Goal: Task Accomplishment & Management: Complete application form

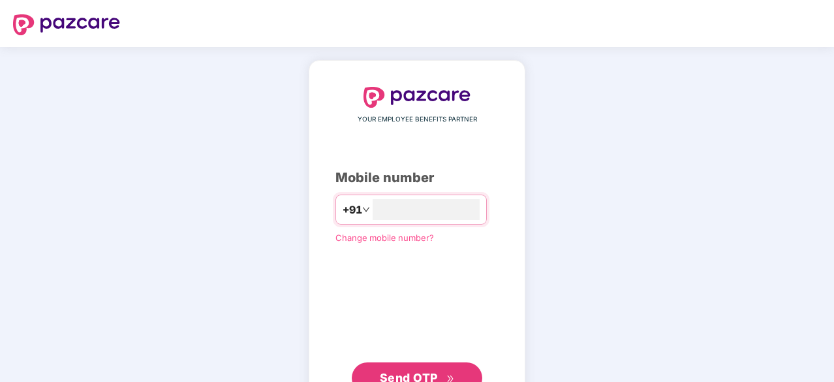
type input "*"
click at [591, 245] on div "**********" at bounding box center [417, 239] width 834 height 385
click at [399, 374] on span "Send OTP" at bounding box center [409, 377] width 58 height 14
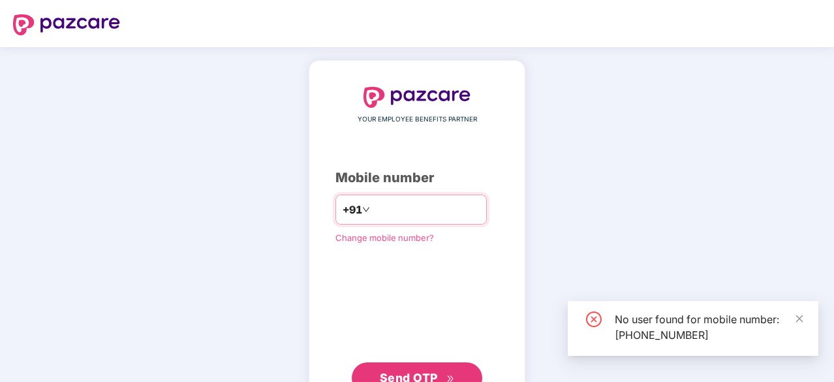
click at [464, 210] on input "**********" at bounding box center [426, 209] width 107 height 21
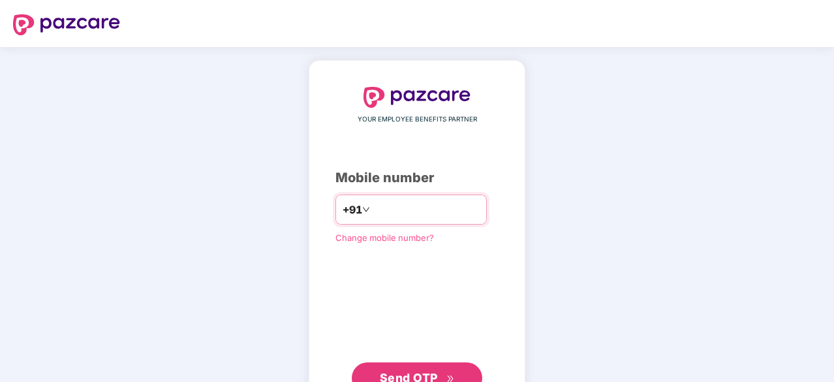
type input "**********"
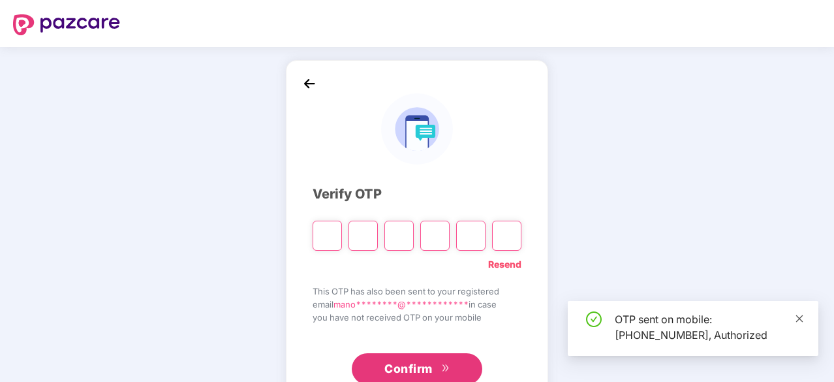
click at [800, 317] on icon "close" at bounding box center [799, 318] width 7 height 7
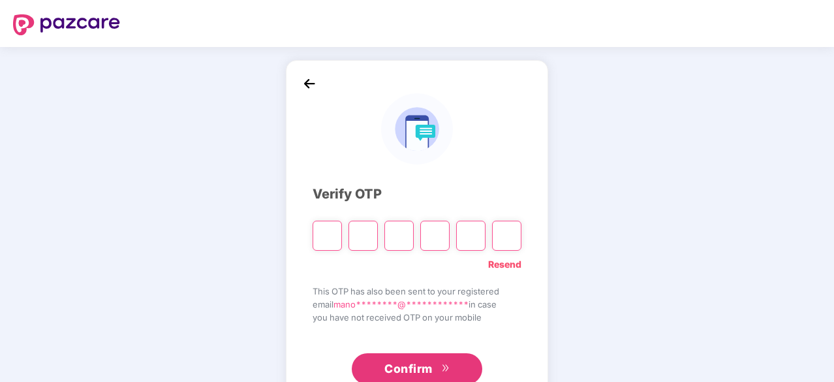
click at [338, 238] on input "Please enter verification code. Digit 1" at bounding box center [327, 236] width 29 height 30
type input "*"
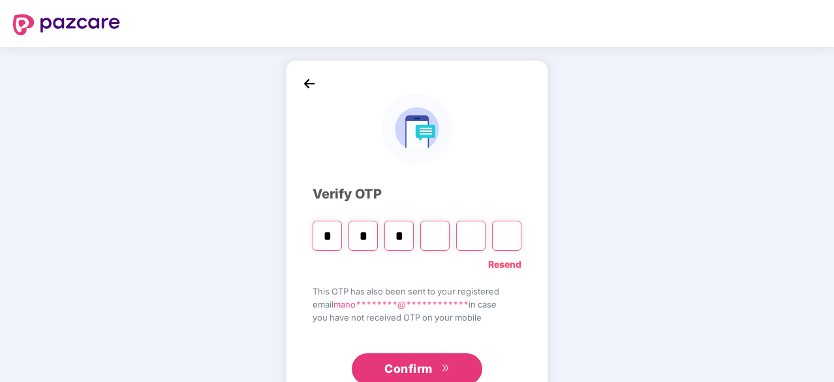
type input "*"
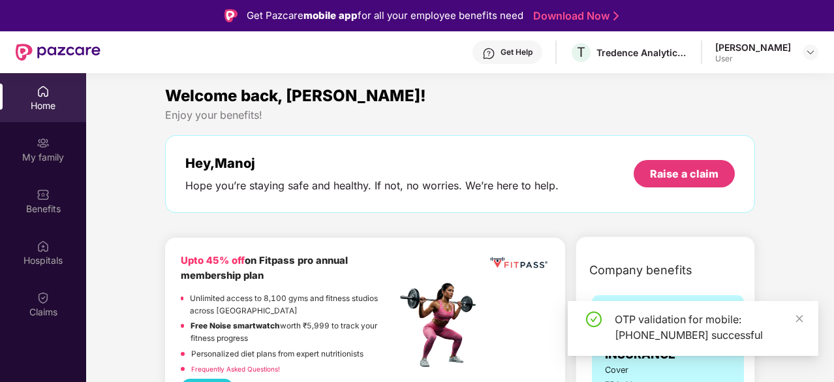
click at [804, 321] on div "OTP validation for mobile: +918801382266 successful" at bounding box center [693, 328] width 251 height 55
click at [802, 324] on span at bounding box center [799, 318] width 9 height 11
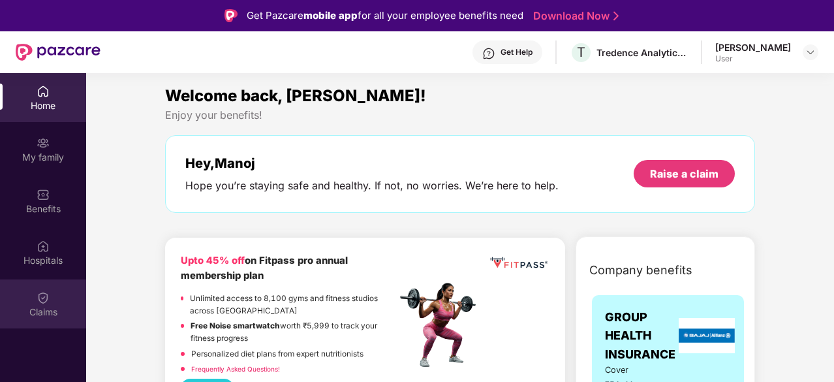
click at [47, 307] on div "Claims" at bounding box center [43, 312] width 86 height 13
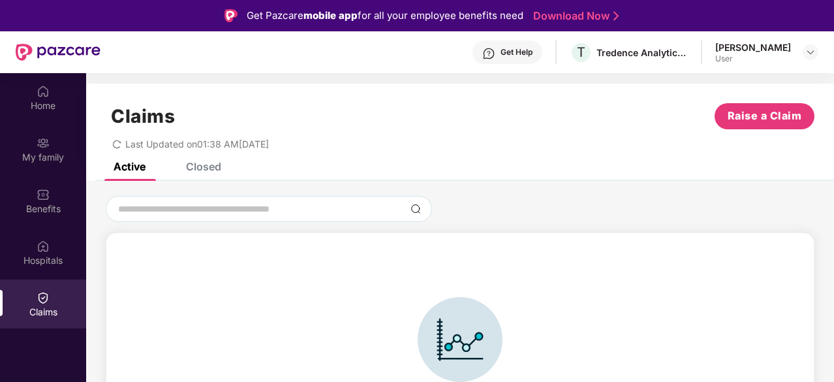
click at [211, 165] on div "Closed" at bounding box center [203, 166] width 35 height 13
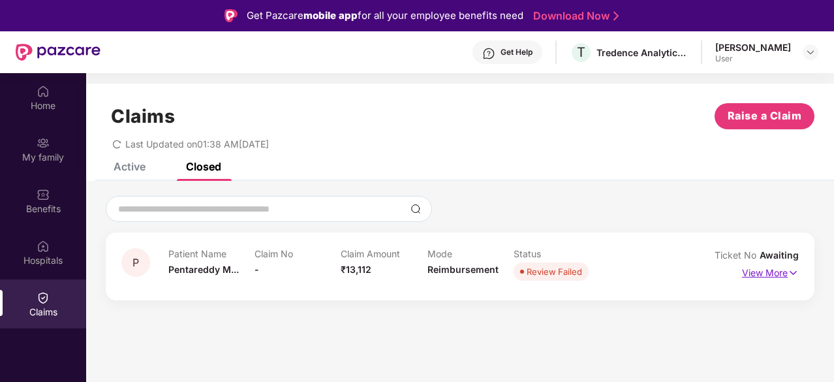
click at [778, 271] on p "View More" at bounding box center [770, 271] width 57 height 18
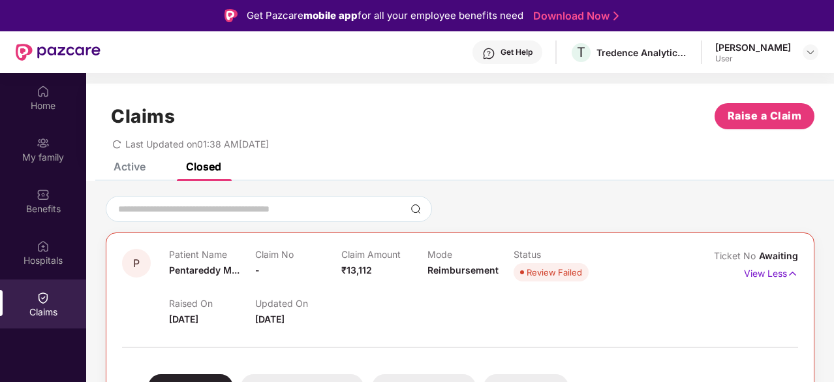
click at [503, 177] on div "Active Closed" at bounding box center [460, 172] width 748 height 18
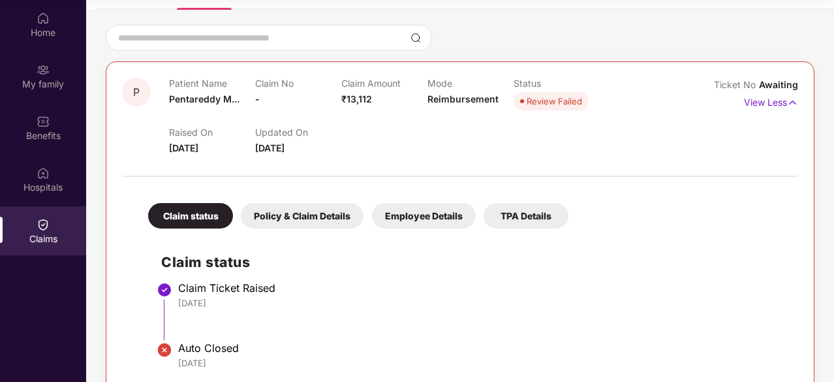
scroll to position [95, 0]
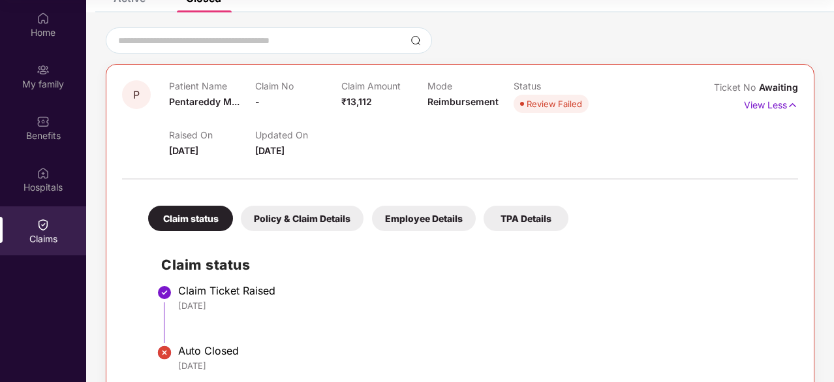
click at [356, 104] on span "₹13,112" at bounding box center [356, 101] width 31 height 11
copy span "13,112"
click at [41, 31] on div "Home" at bounding box center [43, 32] width 86 height 13
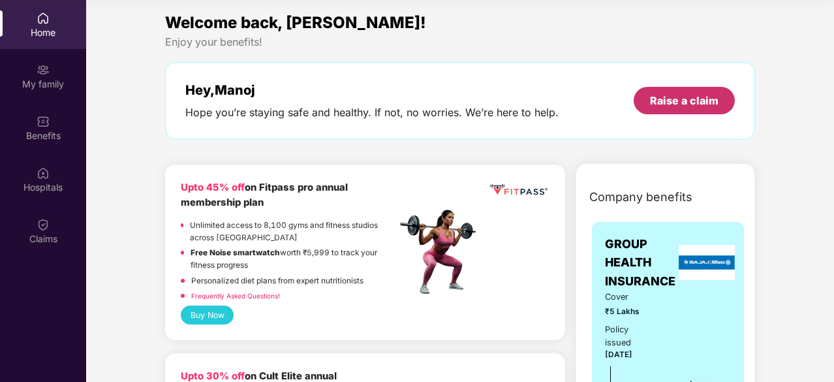
click at [677, 87] on div "Raise a claim" at bounding box center [684, 100] width 101 height 27
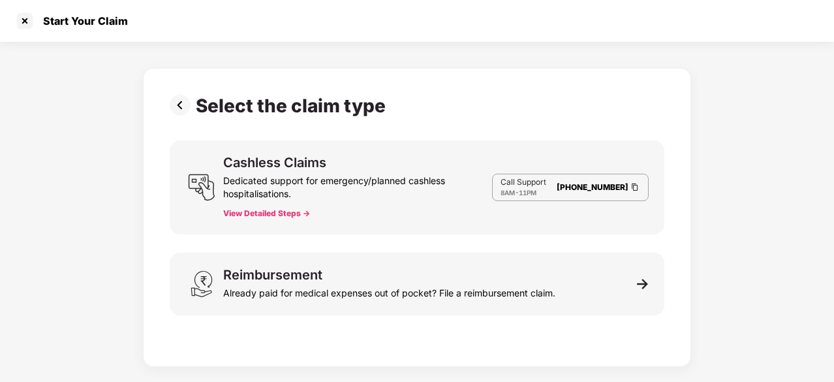
scroll to position [31, 0]
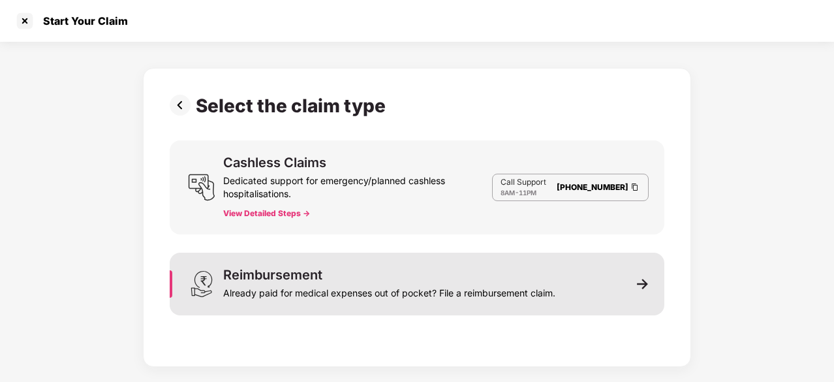
click at [644, 280] on img at bounding box center [643, 284] width 12 height 12
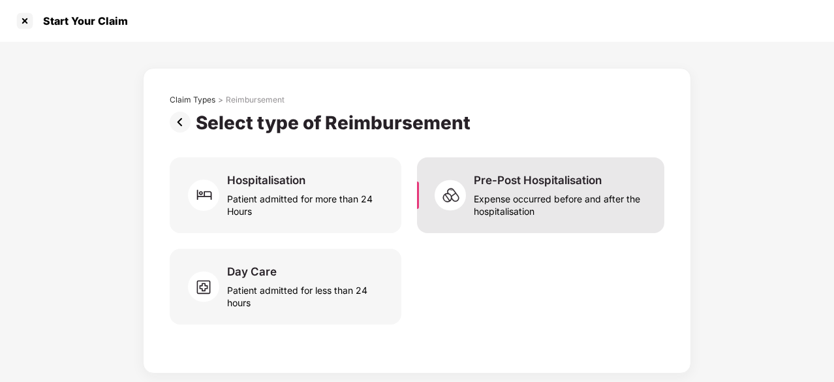
click at [558, 193] on div "Expense occurred before and after the hospitalisation" at bounding box center [561, 202] width 175 height 30
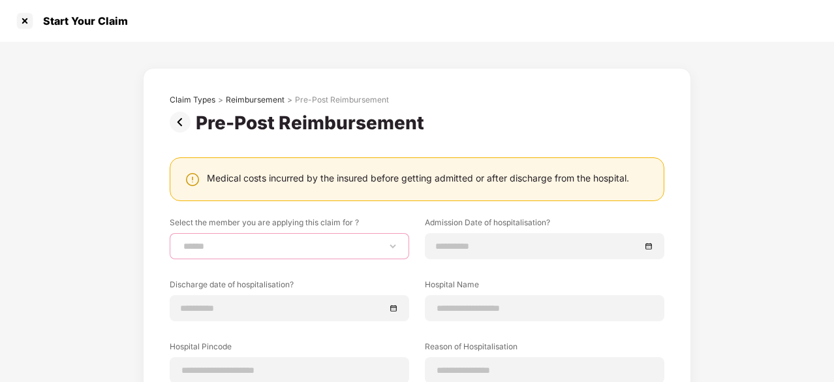
click at [393, 241] on select "**********" at bounding box center [289, 246] width 217 height 10
select select "**********"
click at [181, 241] on select "**********" at bounding box center [289, 246] width 217 height 10
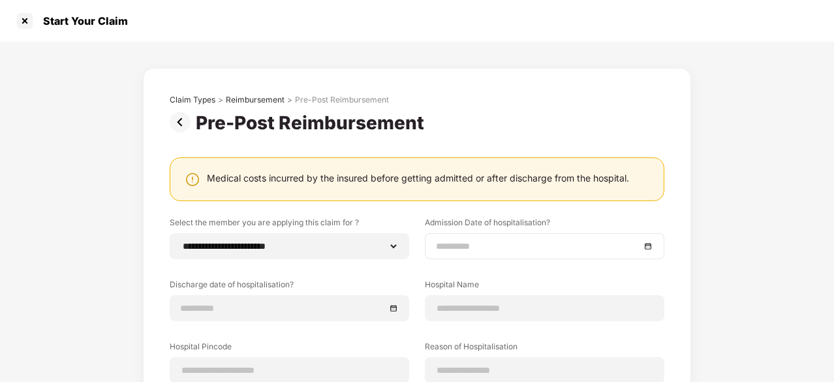
click at [647, 244] on div at bounding box center [544, 246] width 217 height 14
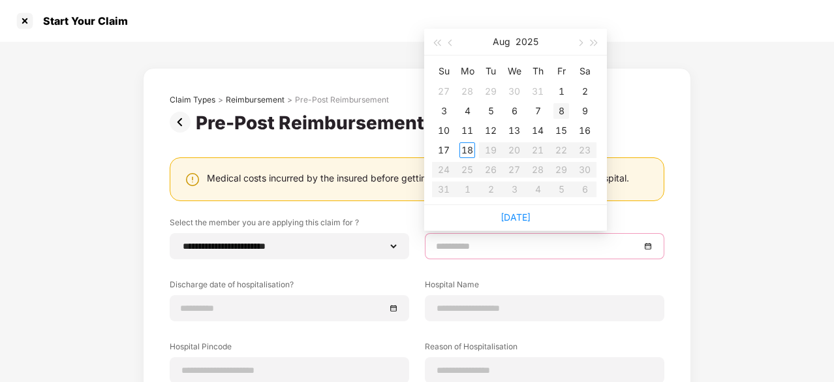
type input "**********"
click at [561, 110] on div "8" at bounding box center [562, 111] width 16 height 16
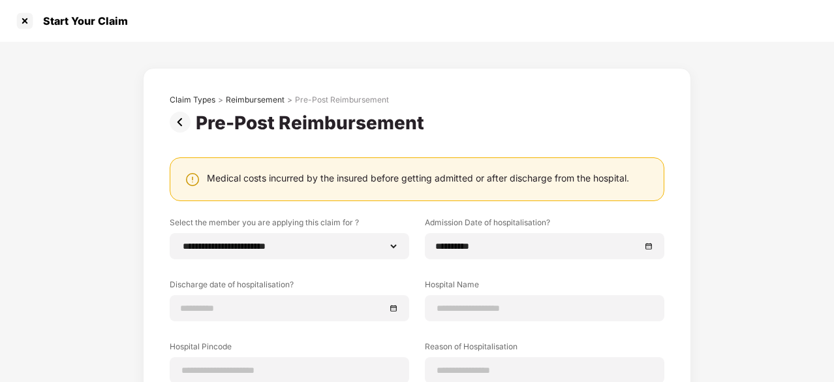
click at [707, 297] on div "**********" at bounding box center [417, 317] width 834 height 550
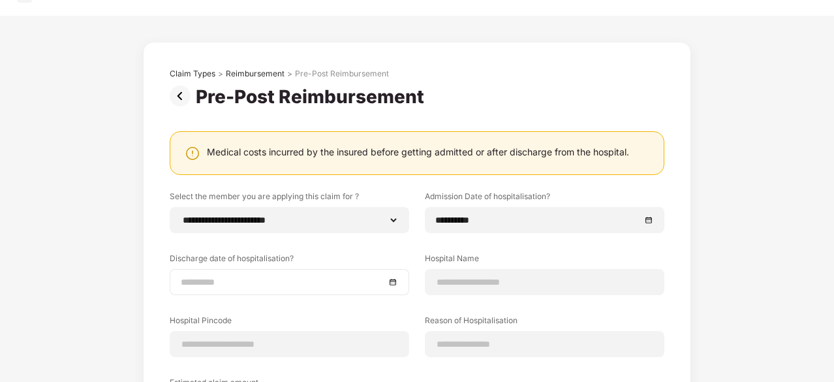
click at [392, 287] on div at bounding box center [289, 282] width 217 height 14
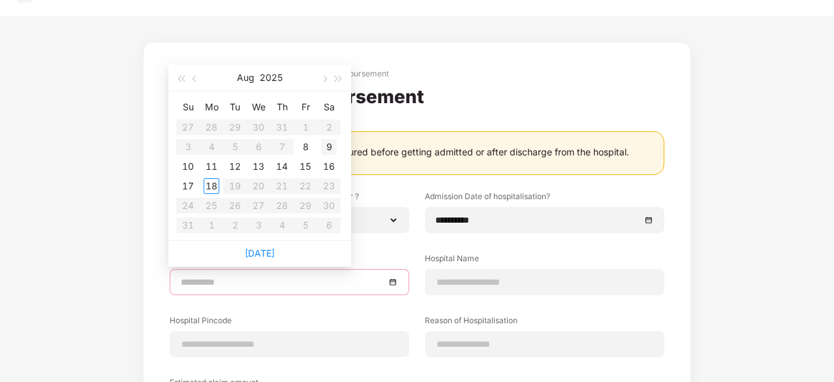
type input "**********"
click at [328, 150] on div "9" at bounding box center [329, 147] width 16 height 16
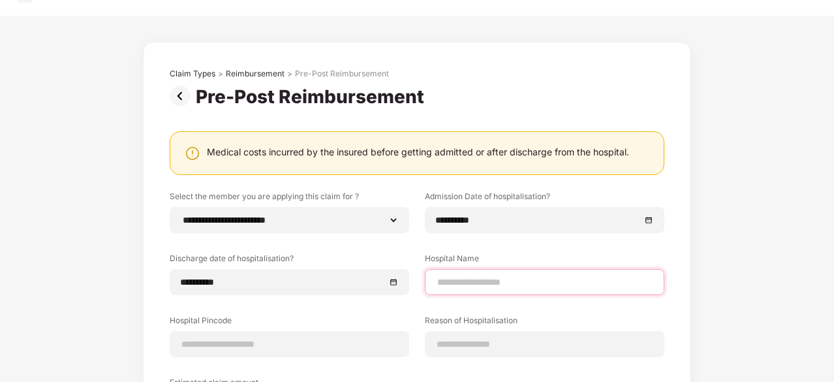
click at [599, 276] on input at bounding box center [544, 282] width 217 height 14
type input "**********"
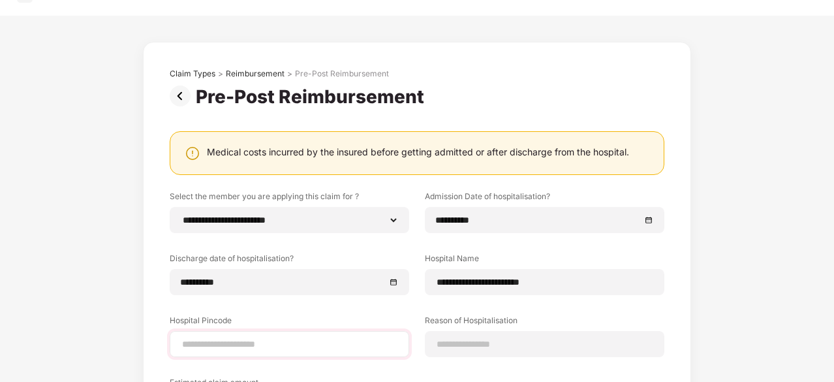
click at [281, 355] on div at bounding box center [290, 344] width 240 height 26
click at [304, 340] on input at bounding box center [289, 345] width 217 height 14
type input "******"
select select "*********"
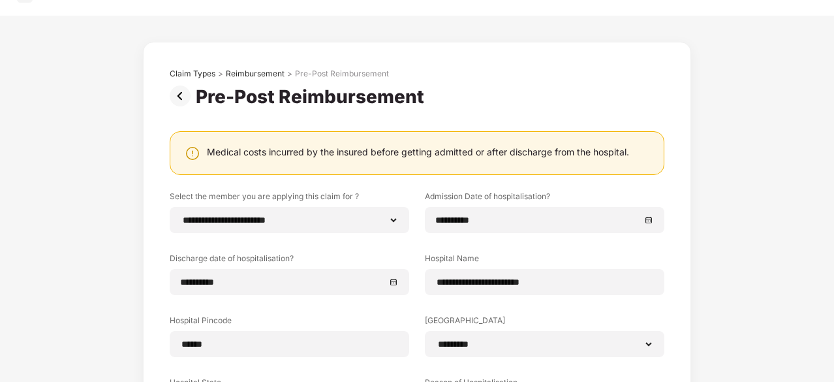
click at [789, 296] on div "**********" at bounding box center [417, 322] width 834 height 612
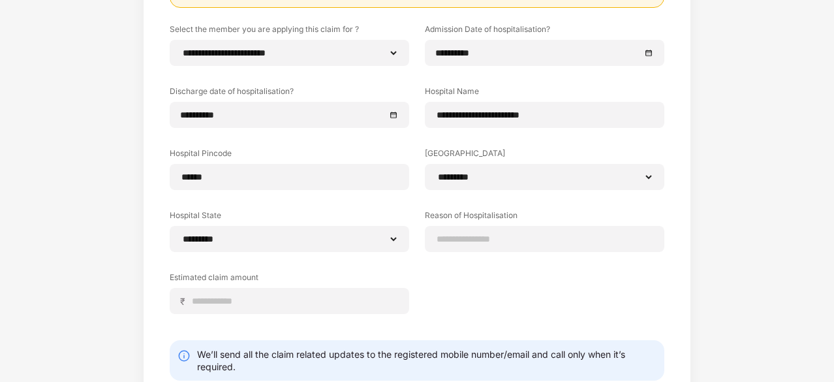
scroll to position [261, 0]
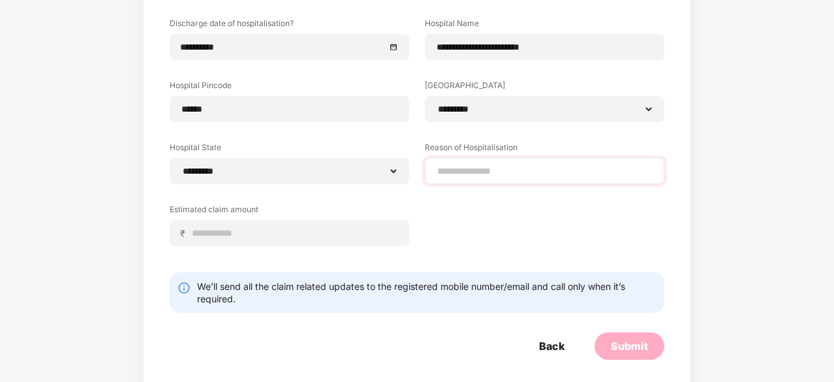
click at [518, 163] on div at bounding box center [545, 171] width 240 height 26
click at [492, 170] on input at bounding box center [544, 172] width 217 height 14
type input "**********"
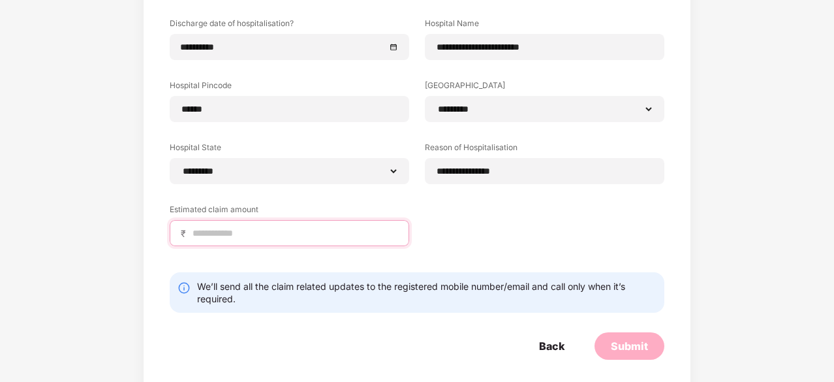
click at [345, 227] on input at bounding box center [294, 234] width 207 height 14
type input "*****"
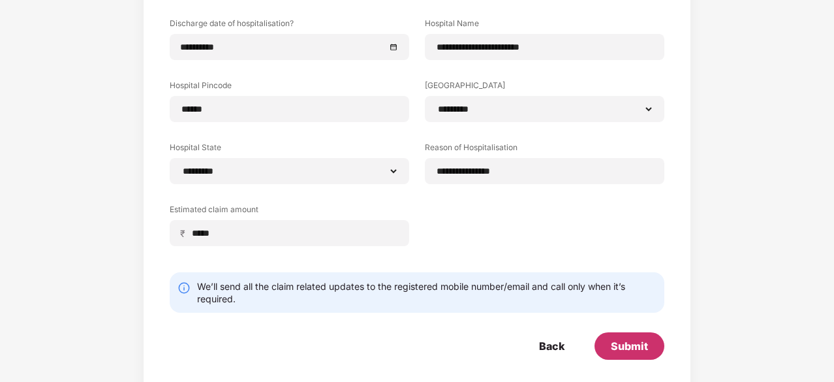
click at [625, 340] on div "Submit" at bounding box center [629, 346] width 37 height 14
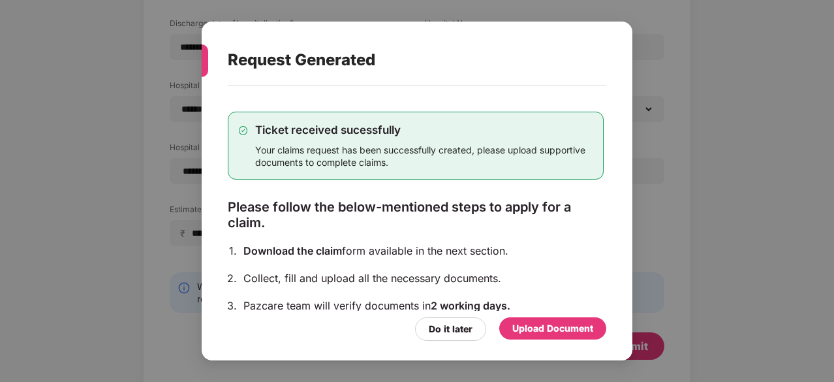
click at [531, 324] on div "Upload Document" at bounding box center [552, 328] width 81 height 14
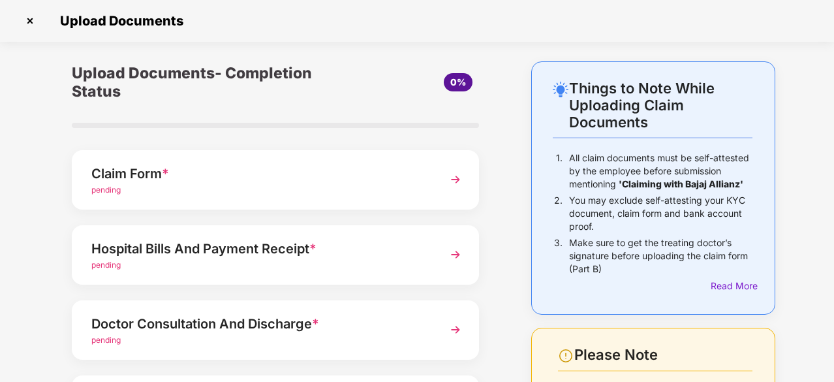
click at [25, 227] on div "Things to Note While Uploading Claim Documents 1. All claim documents must be s…" at bounding box center [417, 328] width 834 height 534
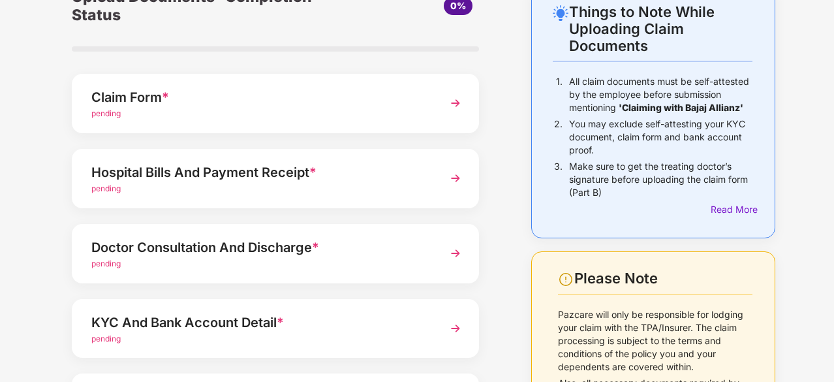
scroll to position [78, 0]
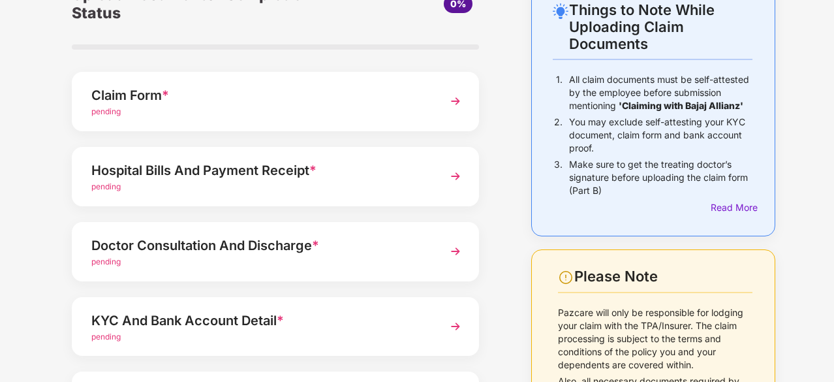
click at [455, 102] on img at bounding box center [456, 101] width 24 height 24
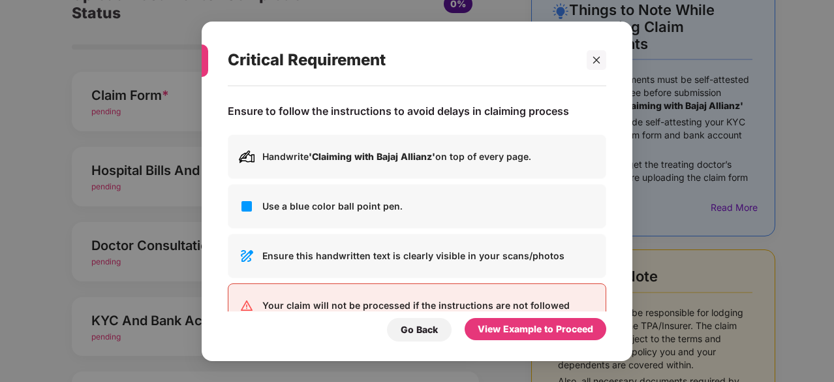
scroll to position [0, 0]
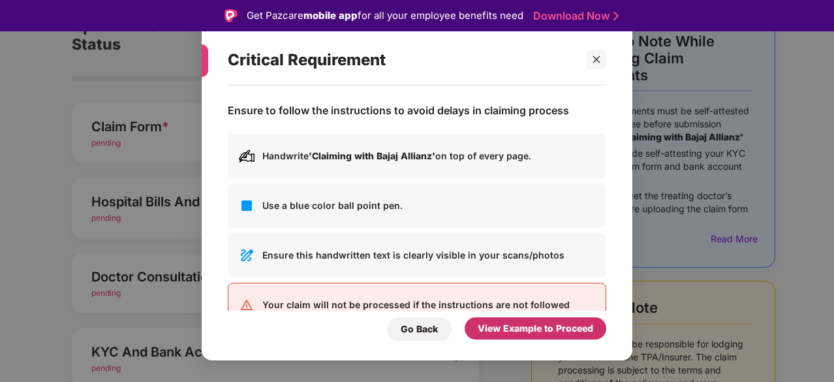
click at [520, 324] on div "View Example to Proceed" at bounding box center [536, 328] width 116 height 14
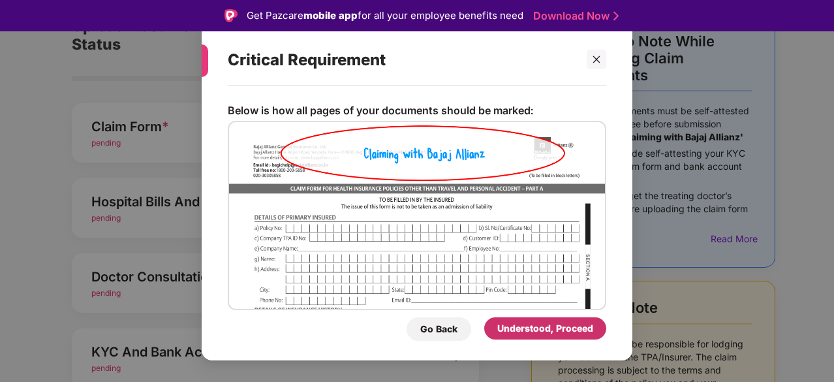
click at [548, 324] on div "Understood, Proceed" at bounding box center [545, 328] width 96 height 14
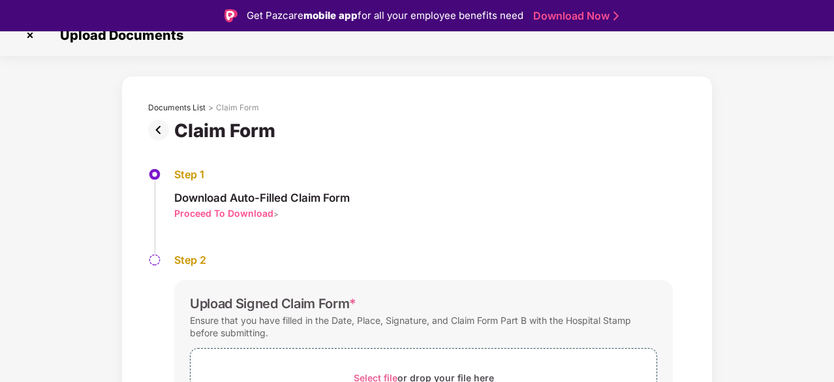
click at [85, 258] on div "Documents List > Claim Form Claim Form Step 1 Download Auto-Filled Claim Form P…" at bounding box center [417, 297] width 834 height 443
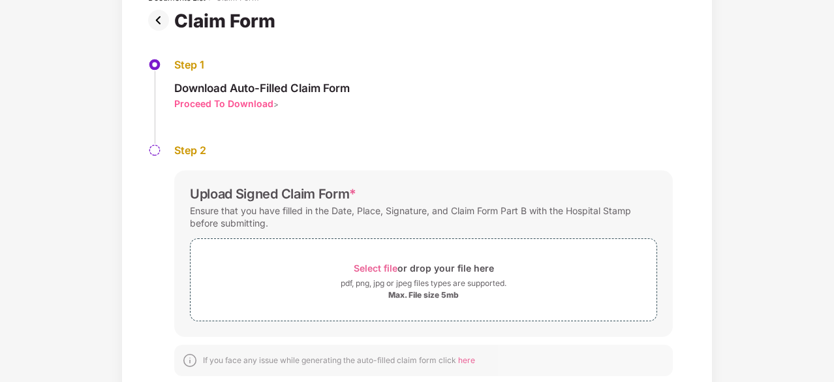
scroll to position [121, 0]
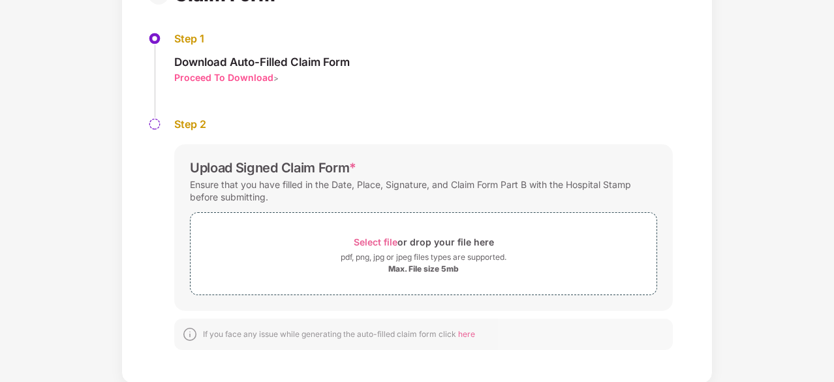
click at [43, 82] on div "Documents List > Claim Form Claim Form Step 1 Download Auto-Filled Claim Form P…" at bounding box center [417, 161] width 834 height 443
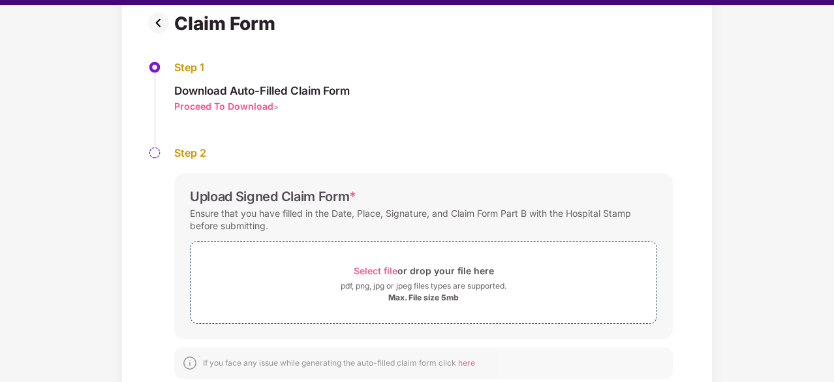
scroll to position [95, 0]
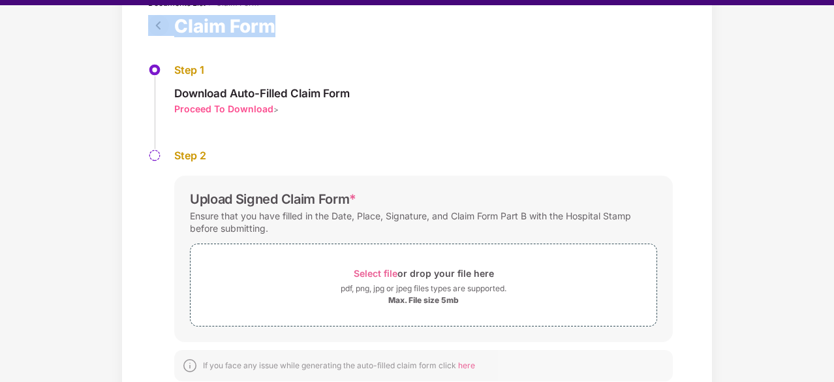
drag, startPoint x: 282, startPoint y: 25, endPoint x: 170, endPoint y: 25, distance: 112.3
click at [170, 25] on div "Claim Form" at bounding box center [417, 26] width 538 height 22
copy div "Claim Form"
click at [710, 288] on div "Documents List > Claim Form Claim Form Step 1 Download Auto-Filled Claim Form P…" at bounding box center [416, 192] width 591 height 443
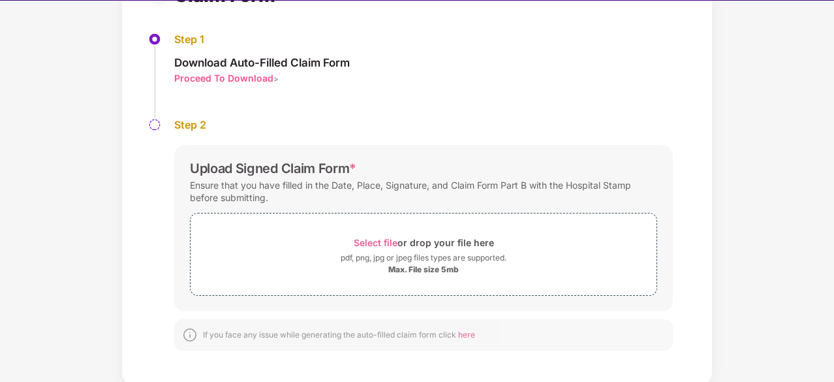
scroll to position [31, 0]
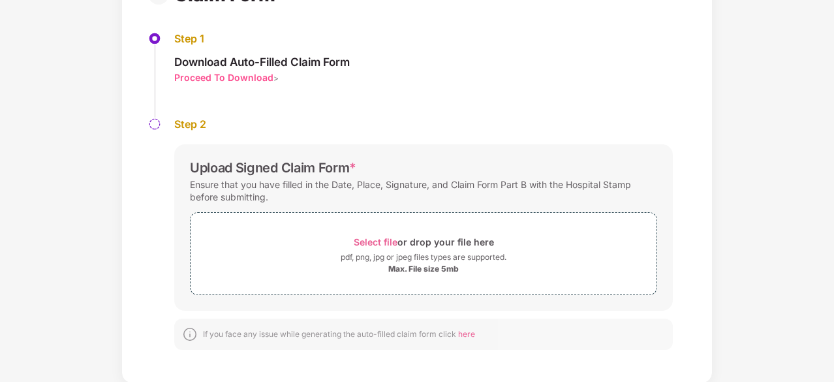
click at [228, 78] on div "Proceed To Download" at bounding box center [223, 77] width 99 height 12
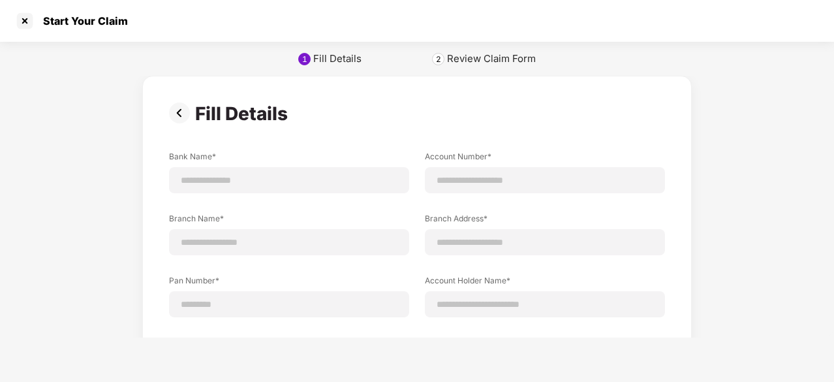
click at [57, 155] on div "**********" at bounding box center [417, 299] width 834 height 446
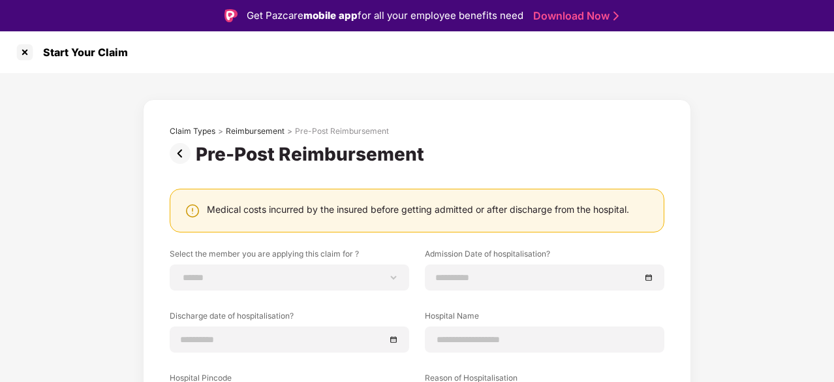
scroll to position [31, 0]
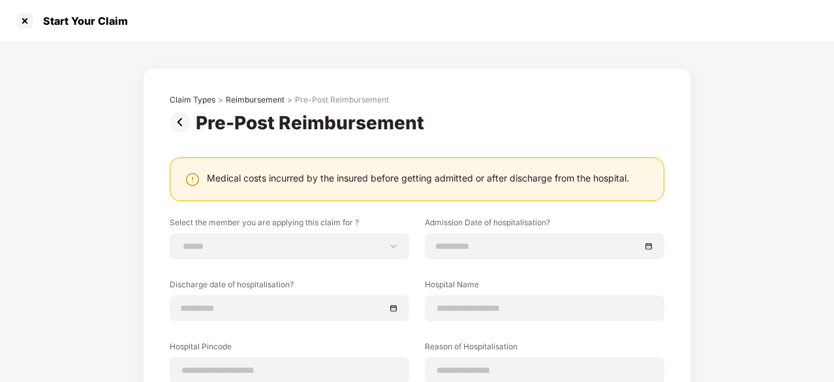
click at [74, 246] on div "**********" at bounding box center [417, 317] width 834 height 550
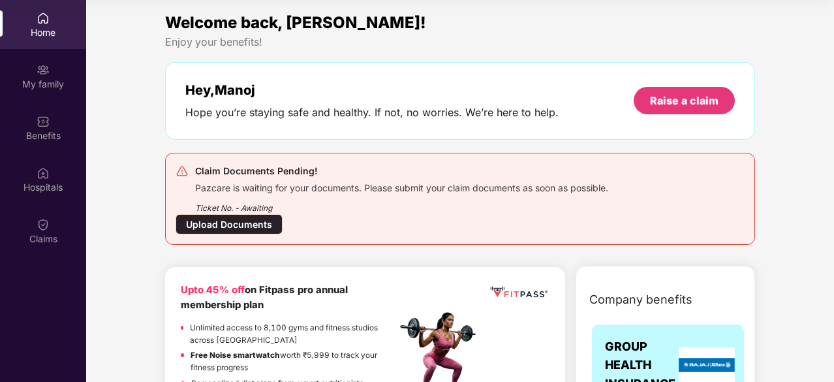
click at [231, 228] on div "Upload Documents" at bounding box center [229, 224] width 107 height 20
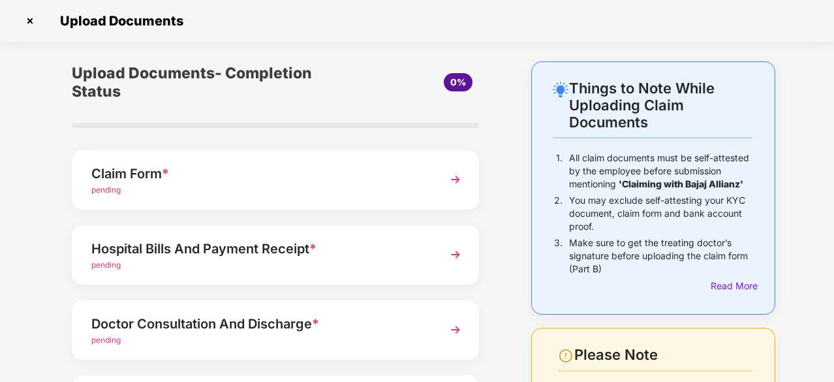
click at [459, 174] on img at bounding box center [456, 180] width 24 height 24
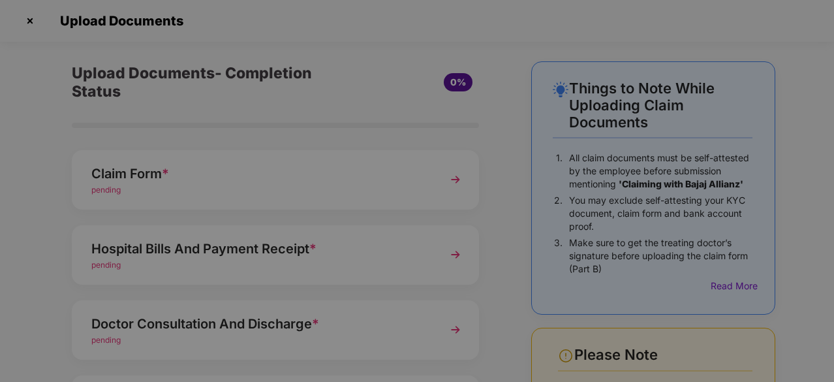
scroll to position [0, 0]
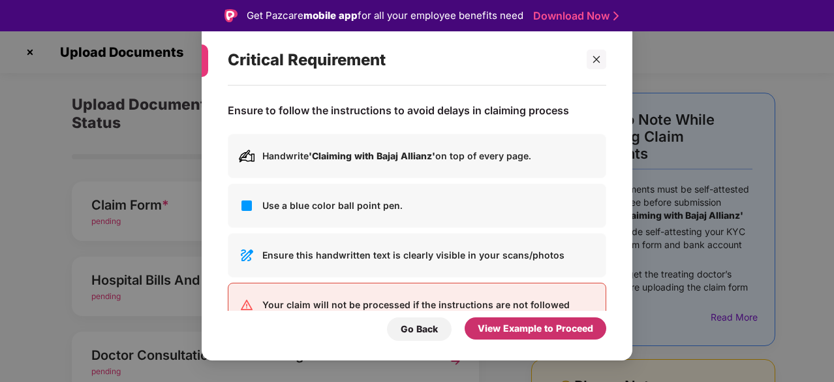
click at [523, 332] on div "View Example to Proceed" at bounding box center [536, 328] width 116 height 14
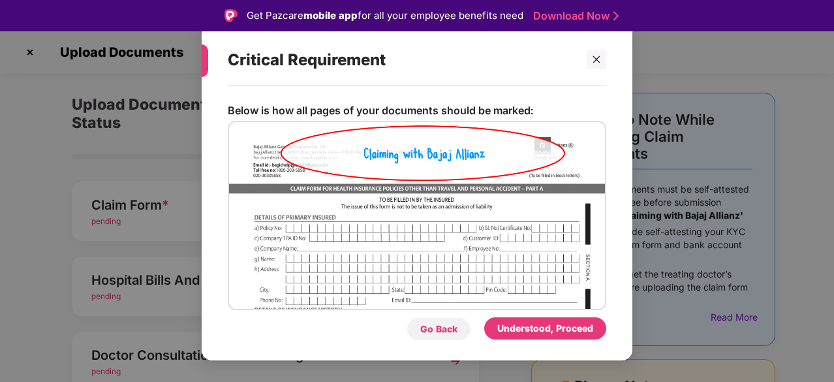
click at [447, 326] on div "Go Back" at bounding box center [438, 329] width 37 height 14
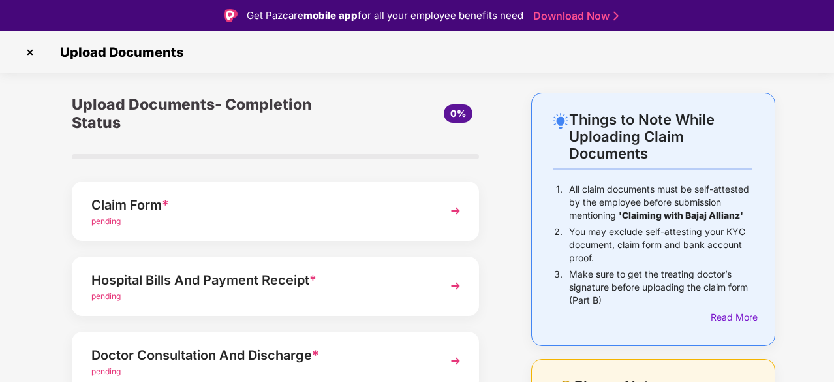
click at [452, 213] on img at bounding box center [456, 211] width 24 height 24
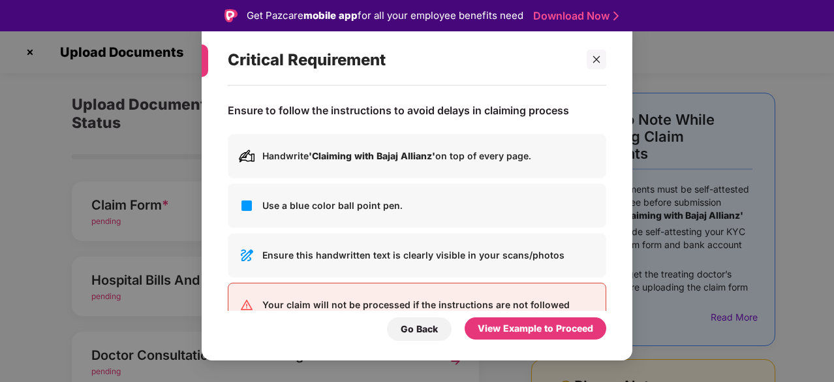
click at [614, 231] on div "Ensure to follow the instructions to avoid delays in claiming process Handwrite…" at bounding box center [417, 217] width 431 height 262
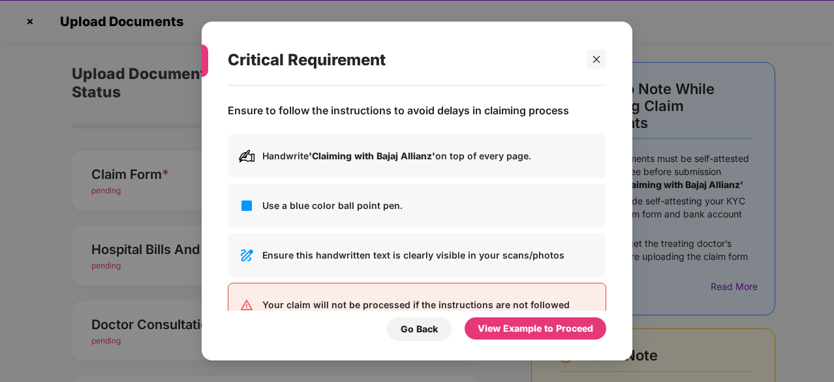
scroll to position [31, 0]
click at [526, 326] on div "View Example to Proceed" at bounding box center [536, 328] width 116 height 14
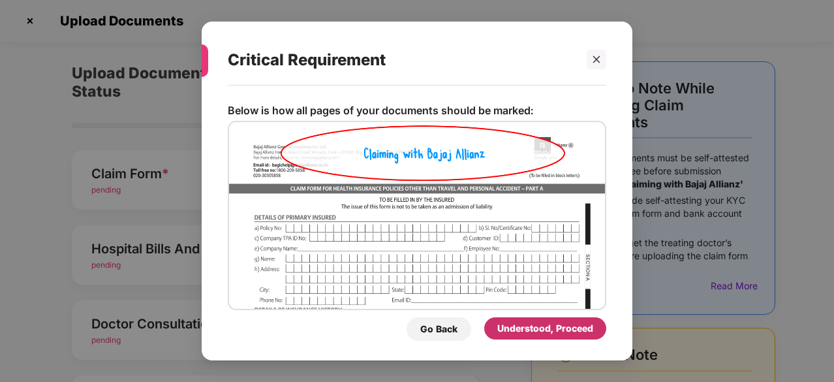
click at [526, 326] on div "Understood, Proceed" at bounding box center [545, 328] width 96 height 14
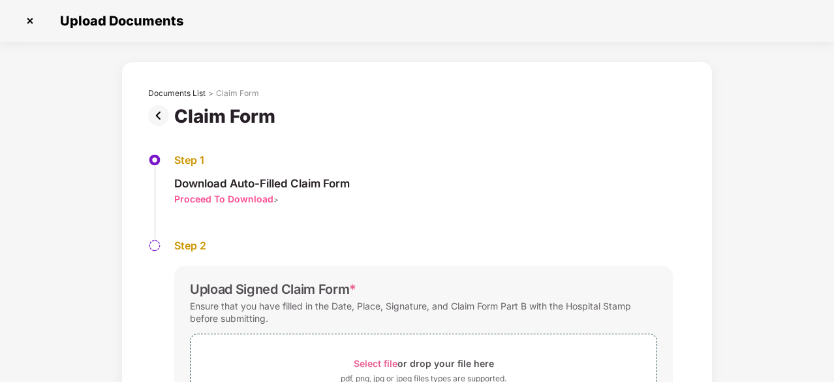
click at [123, 253] on div "Documents List > Claim Form Claim Form Step 1 Download Auto-Filled Claim Form P…" at bounding box center [416, 282] width 591 height 443
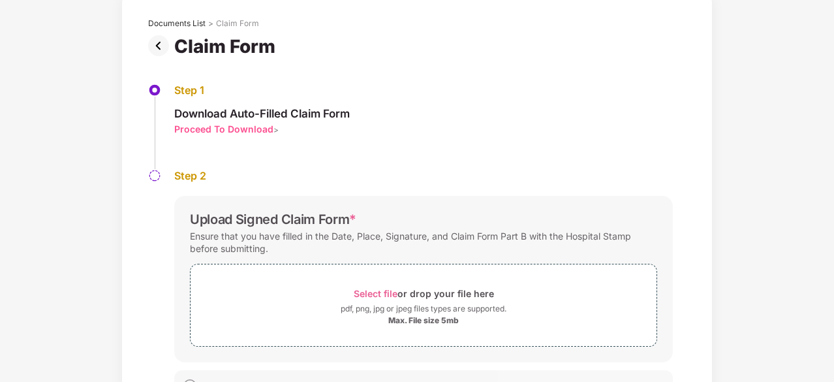
scroll to position [121, 0]
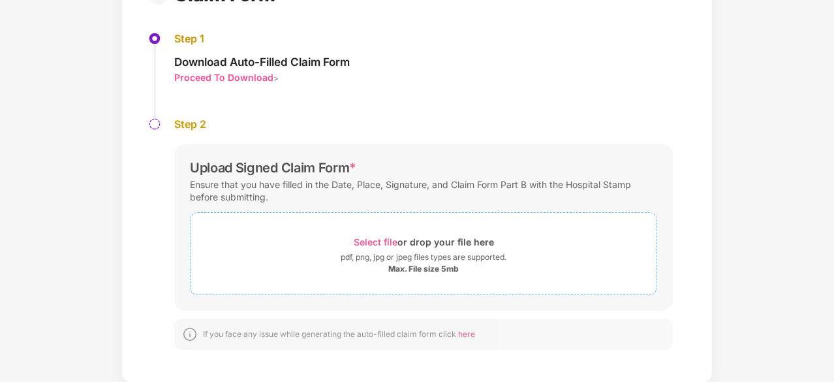
click at [379, 236] on span "Select file" at bounding box center [376, 241] width 44 height 11
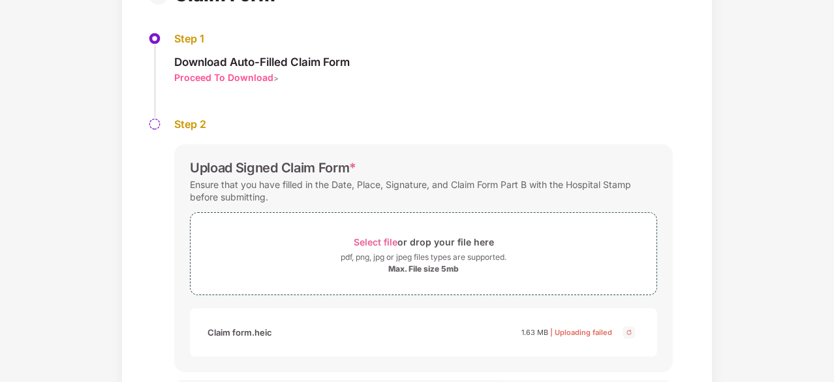
click at [754, 267] on div "Documents List > Claim Form Claim Form Step 1 Download Auto-Filled Claim Form P…" at bounding box center [417, 192] width 834 height 505
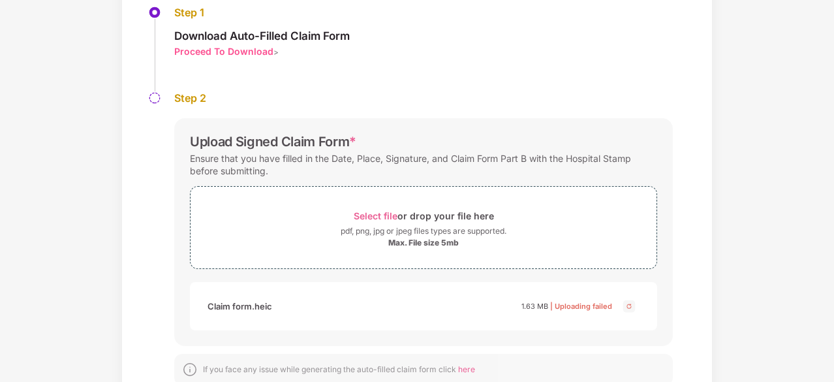
scroll to position [183, 0]
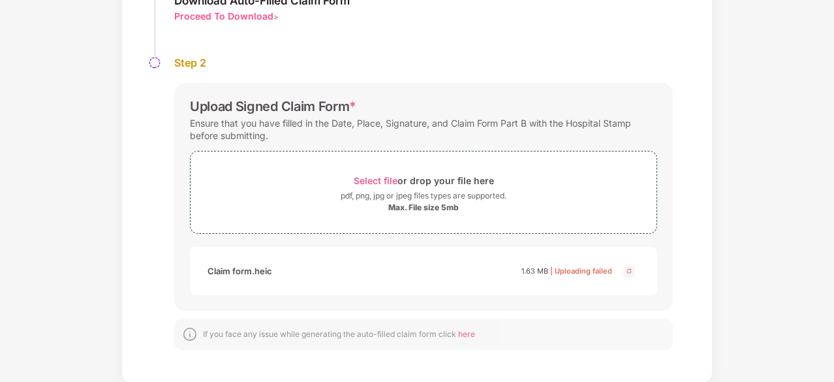
click at [627, 271] on img at bounding box center [630, 271] width 16 height 16
click at [762, 281] on div "Documents List > Claim Form Claim Form Step 1 Download Auto-Filled Claim Form P…" at bounding box center [417, 131] width 834 height 505
click at [631, 270] on img at bounding box center [630, 271] width 16 height 16
click at [383, 175] on span "Select file" at bounding box center [376, 180] width 44 height 11
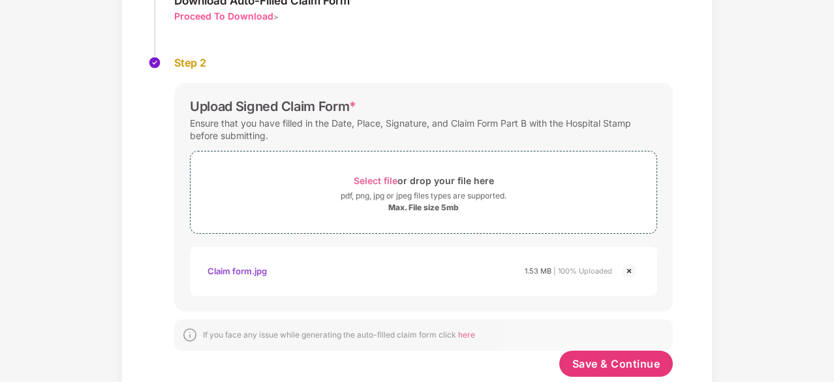
click at [733, 245] on div "Documents List > Claim Form Claim Form Step 1 Download Auto-Filled Claim Form P…" at bounding box center [417, 148] width 834 height 538
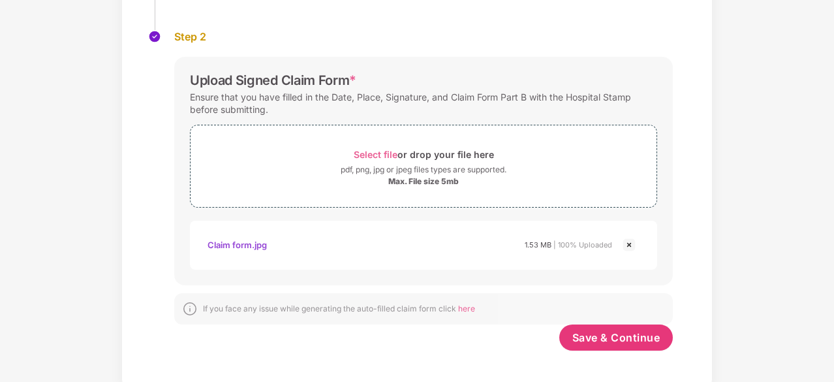
scroll to position [216, 0]
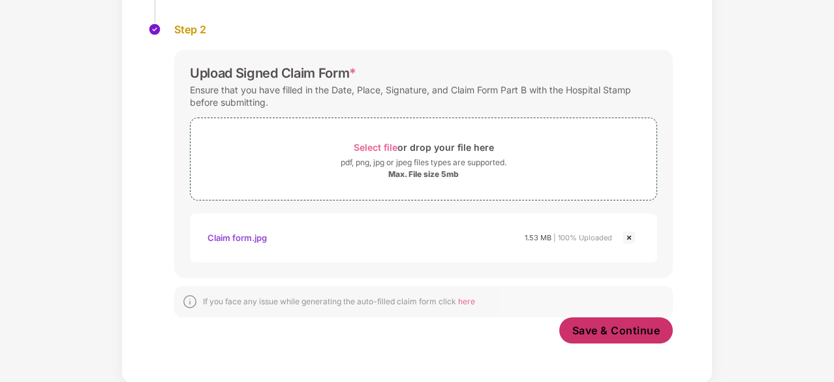
click at [616, 324] on span "Save & Continue" at bounding box center [617, 330] width 88 height 14
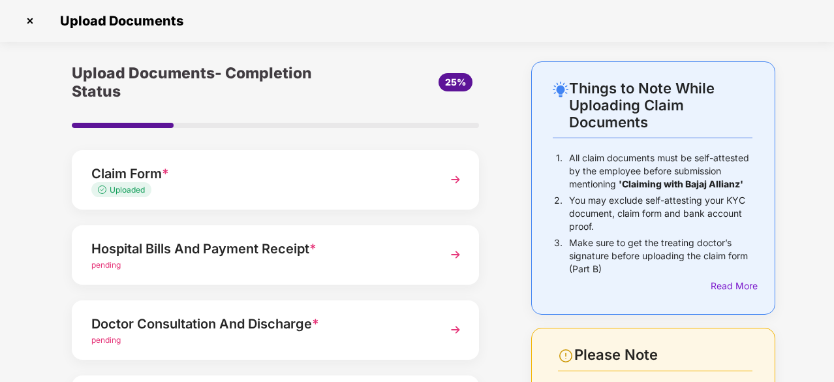
click at [19, 274] on div "Things to Note While Uploading Claim Documents 1. All claim documents must be s…" at bounding box center [417, 328] width 834 height 534
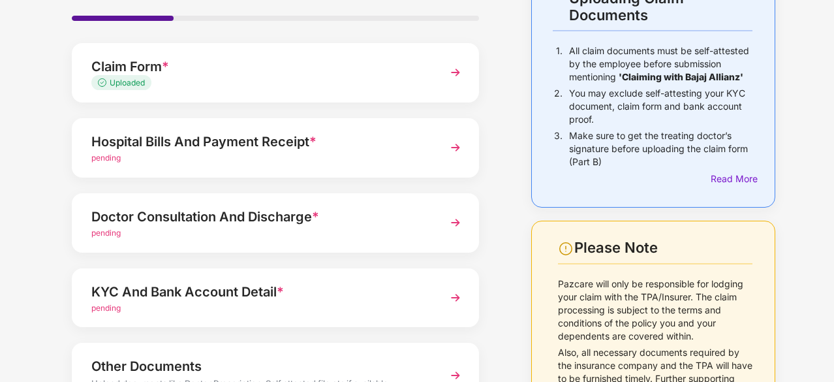
scroll to position [108, 0]
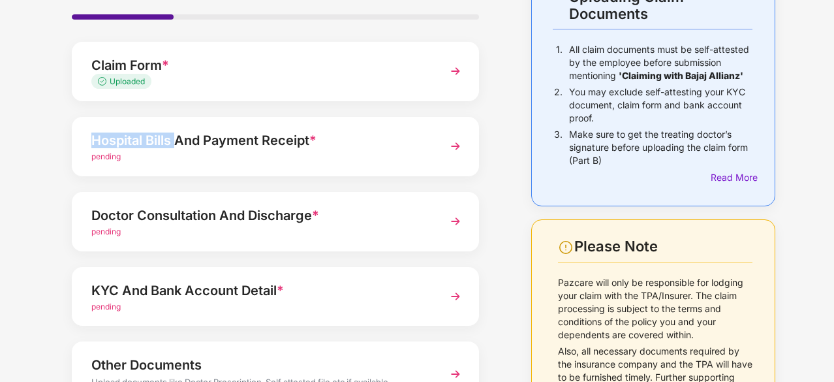
drag, startPoint x: 87, startPoint y: 143, endPoint x: 174, endPoint y: 148, distance: 87.0
click at [174, 148] on div "Hospital Bills And Payment Receipt * pending" at bounding box center [275, 146] width 407 height 59
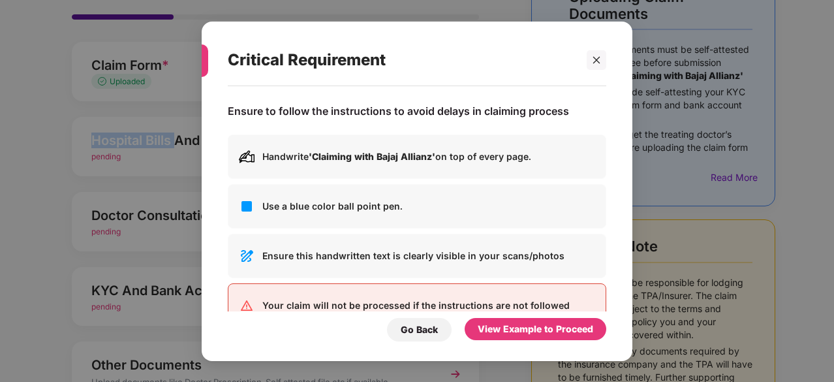
scroll to position [0, 0]
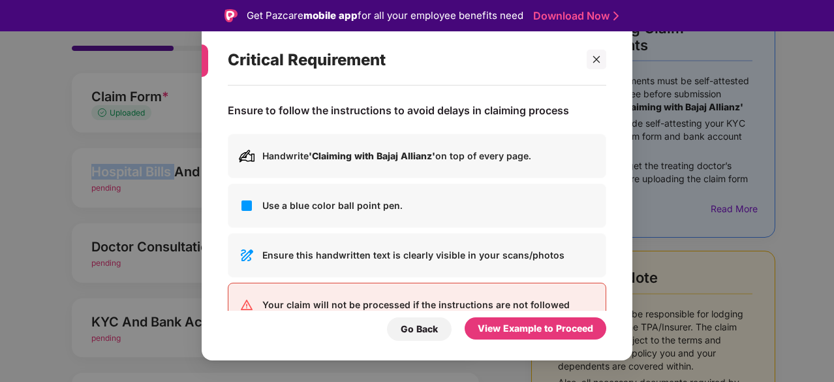
copy div "Hospital Bills"
click at [599, 59] on icon "close" at bounding box center [596, 59] width 9 height 9
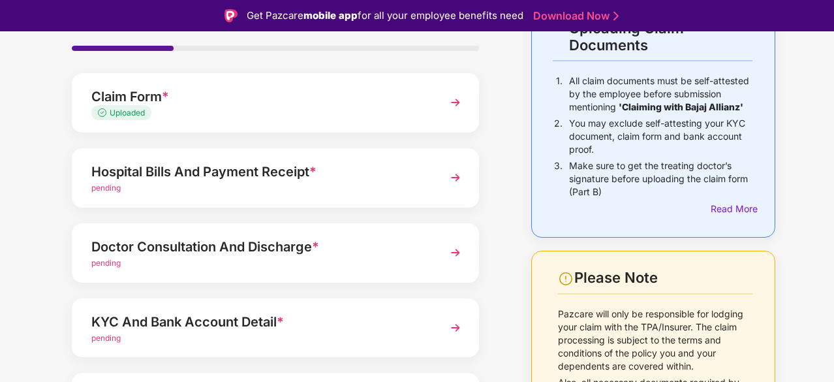
click at [63, 297] on div "Upload Documents- Completion Status 25% Claim Form * Uploaded Hospital Bills An…" at bounding box center [275, 251] width 433 height 534
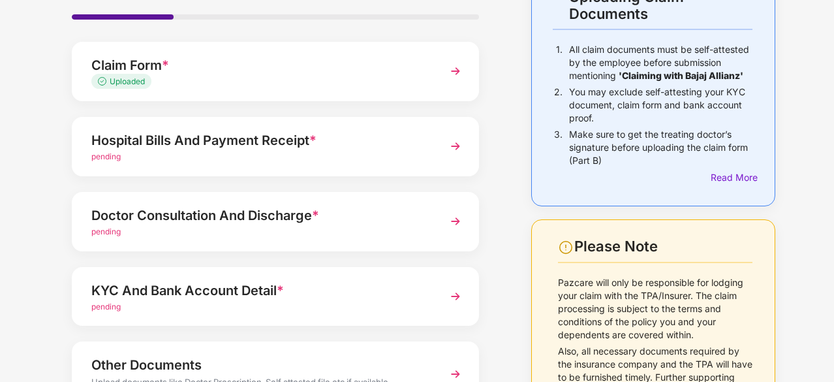
scroll to position [134, 0]
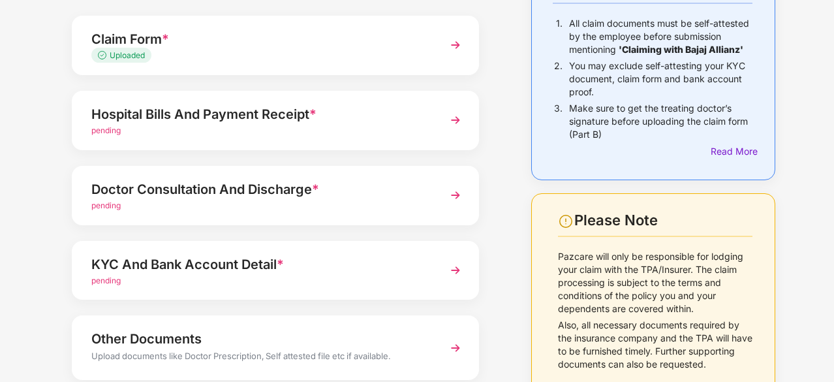
click at [24, 220] on div "Things to Note While Uploading Claim Documents 1. All claim documents must be s…" at bounding box center [417, 194] width 834 height 534
click at [456, 198] on img at bounding box center [456, 195] width 24 height 24
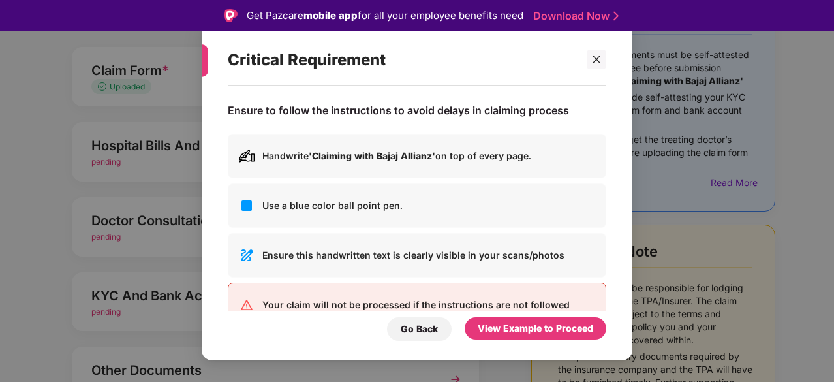
click at [217, 262] on div "Ensure to follow the instructions to avoid delays in claiming process Handwrite…" at bounding box center [417, 217] width 431 height 262
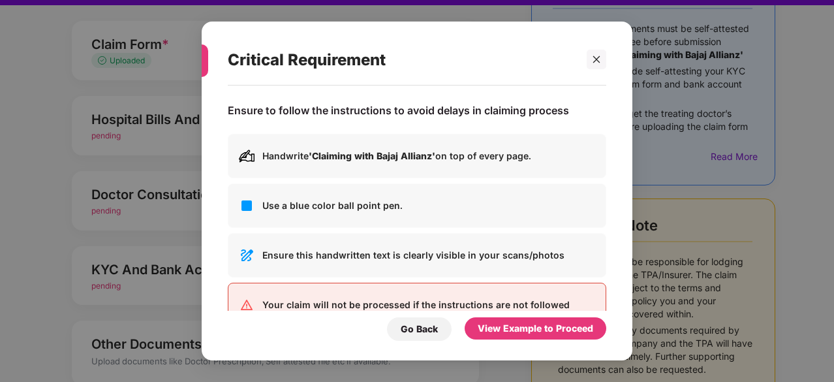
scroll to position [31, 0]
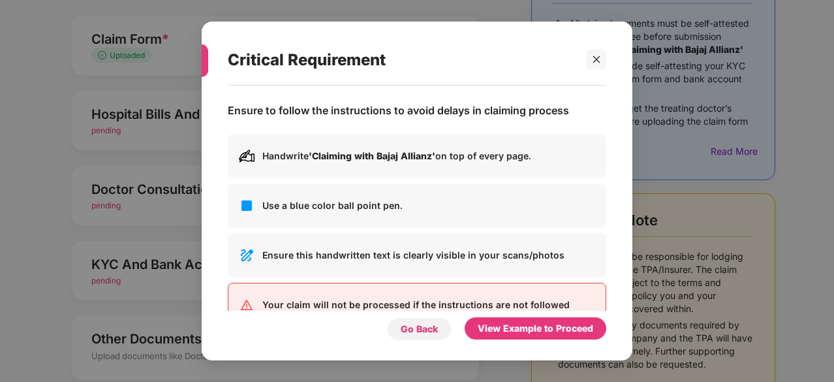
click at [422, 324] on div "Go Back" at bounding box center [419, 329] width 37 height 14
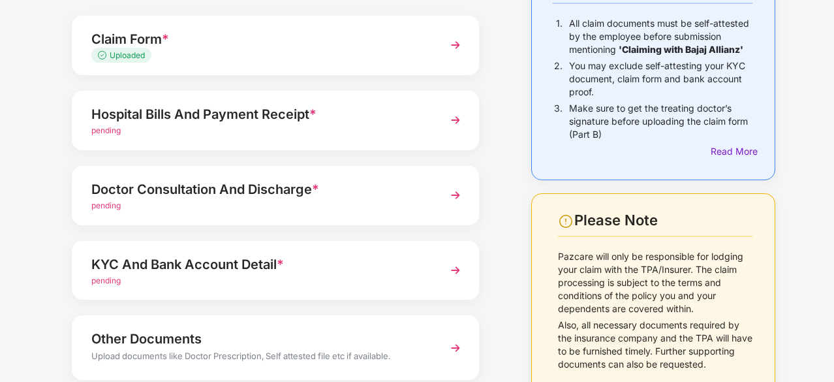
click at [20, 244] on div "Things to Note While Uploading Claim Documents 1. All claim documents must be s…" at bounding box center [417, 194] width 834 height 534
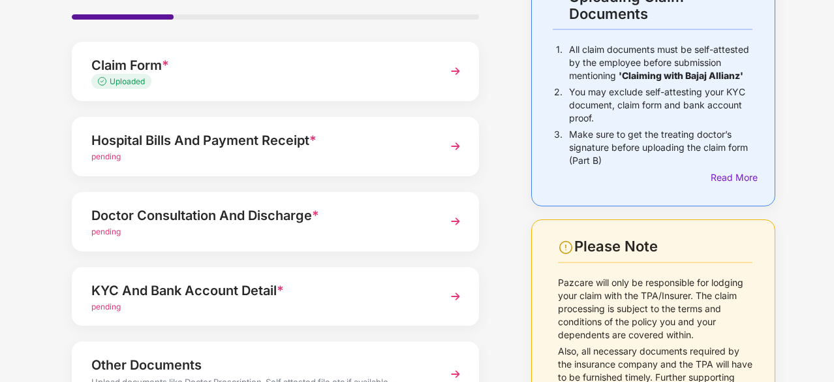
click at [30, 238] on div "Things to Note While Uploading Claim Documents 1. All claim documents must be s…" at bounding box center [417, 220] width 834 height 534
click at [460, 146] on img at bounding box center [456, 146] width 24 height 24
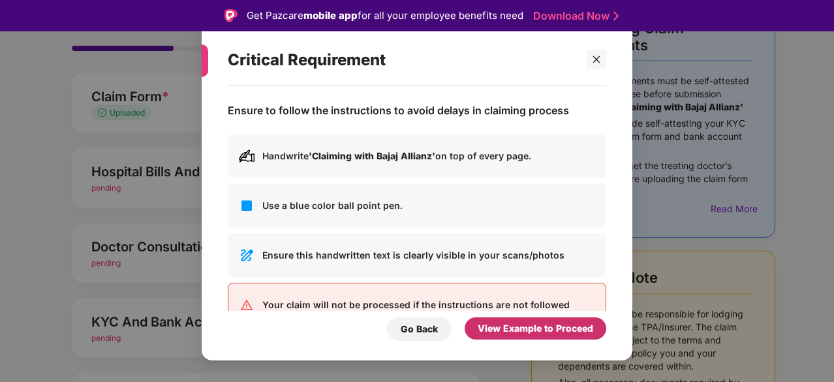
click at [507, 331] on div "View Example to Proceed" at bounding box center [536, 328] width 116 height 14
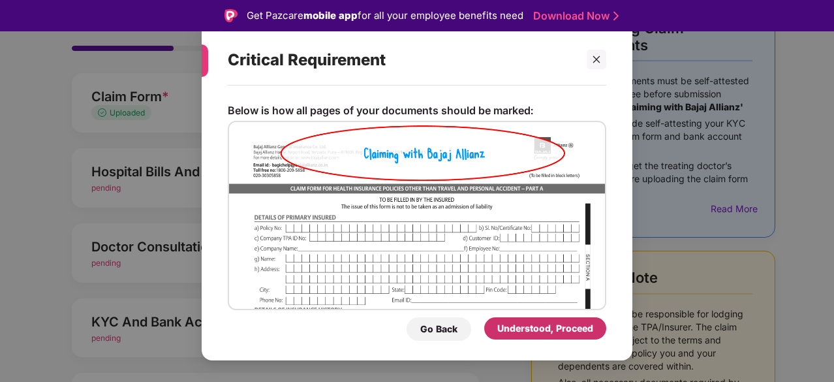
click at [507, 331] on div "Understood, Proceed" at bounding box center [545, 328] width 96 height 14
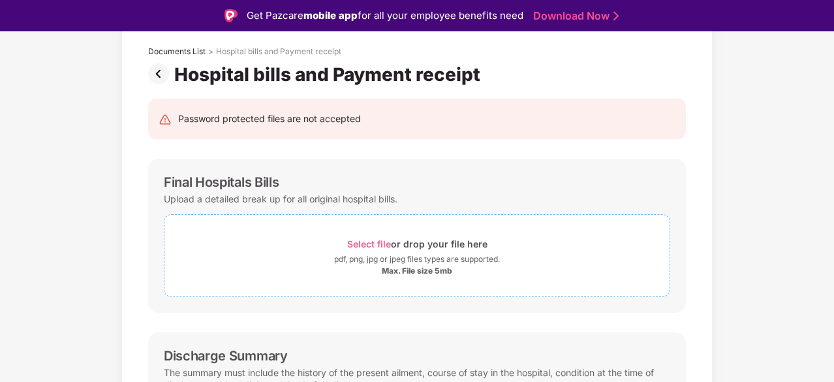
click at [372, 240] on span "Select file" at bounding box center [369, 243] width 44 height 11
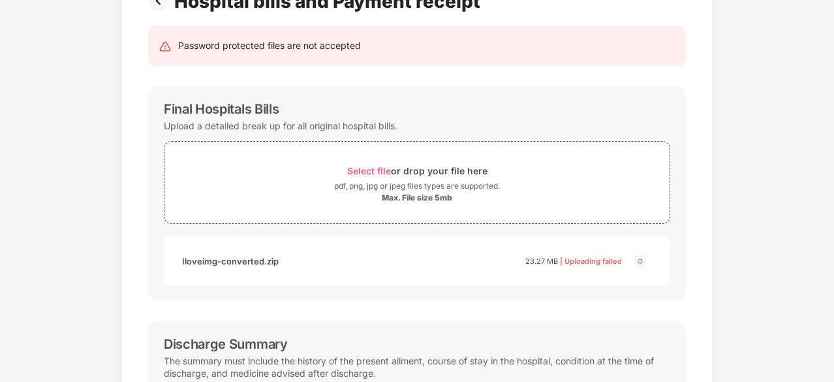
scroll to position [79, 0]
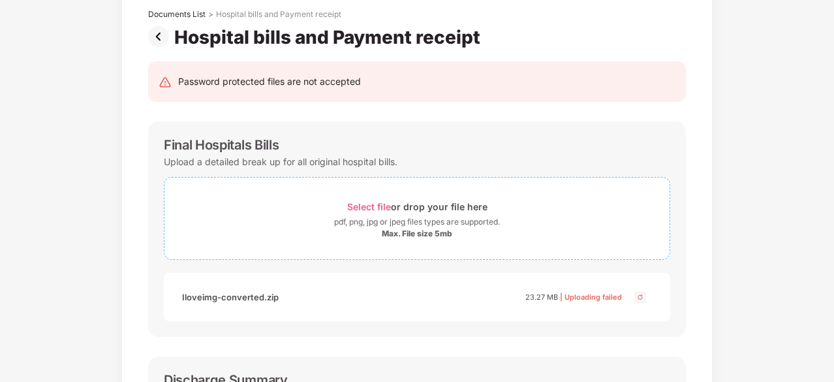
click at [366, 199] on div "Select file or drop your file here" at bounding box center [417, 207] width 140 height 18
click at [369, 201] on span "Select file" at bounding box center [369, 206] width 44 height 11
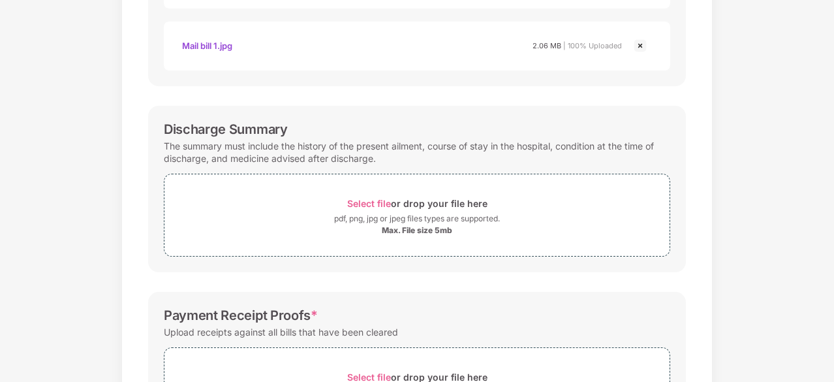
scroll to position [418, 0]
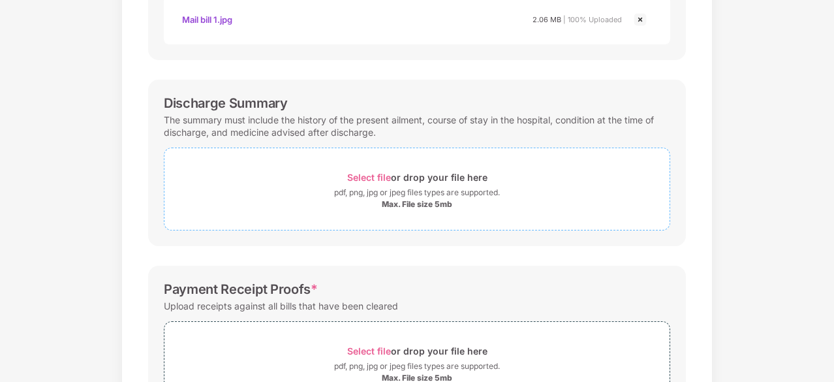
click at [365, 173] on span "Select file" at bounding box center [369, 177] width 44 height 11
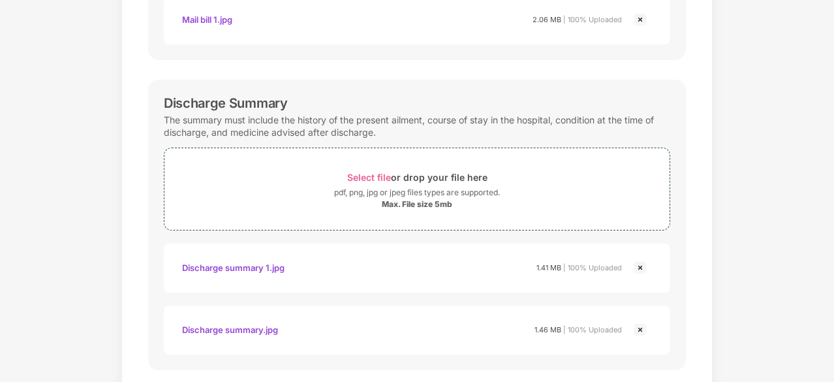
click at [721, 297] on div "Documents List > Hospital bills and Payment receipt Hospital bills and Payment …" at bounding box center [417, 133] width 834 height 980
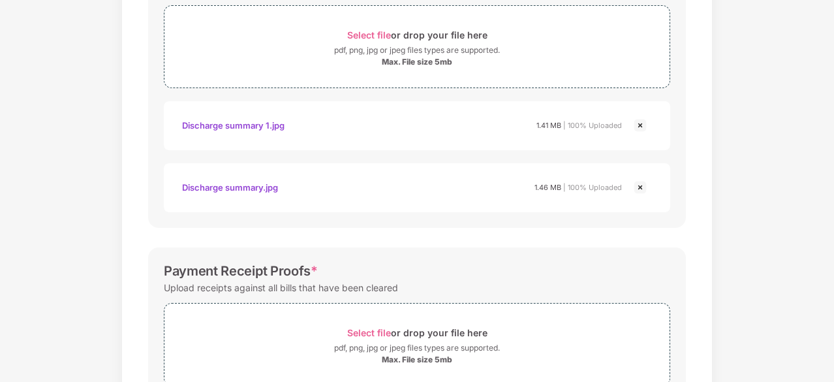
scroll to position [657, 0]
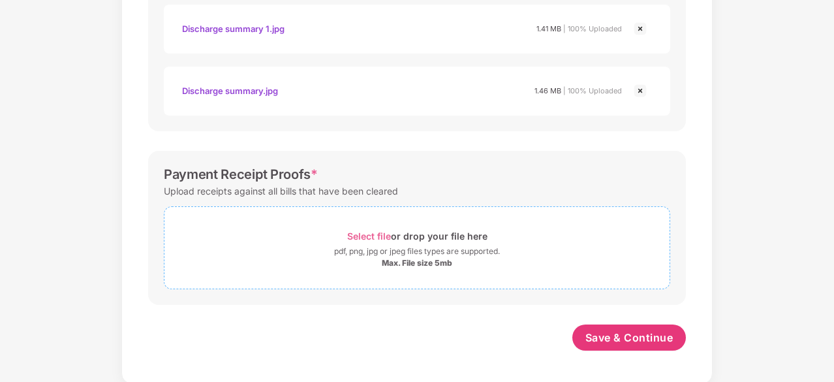
click at [373, 236] on span "Select file" at bounding box center [369, 235] width 44 height 11
click at [372, 230] on span "Select file" at bounding box center [369, 235] width 44 height 11
click at [368, 232] on span "Select file" at bounding box center [369, 235] width 44 height 11
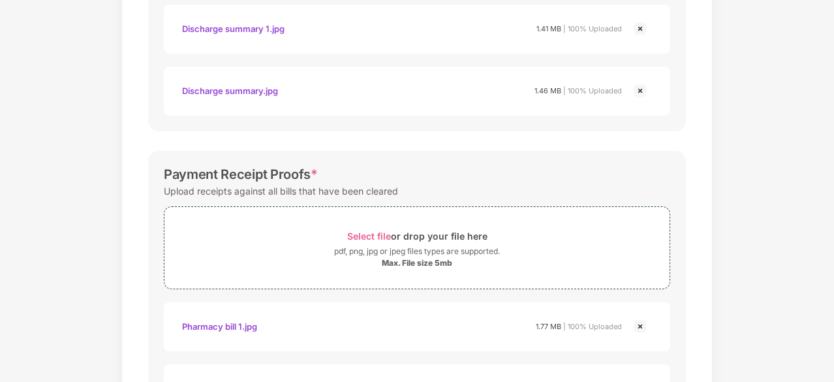
click at [756, 273] on div "Documents List > Hospital bills and Payment receipt Hospital bills and Payment …" at bounding box center [417, 18] width 834 height 1228
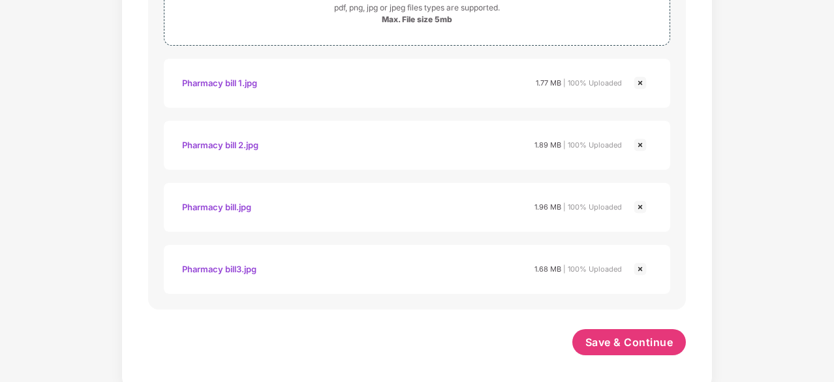
scroll to position [905, 0]
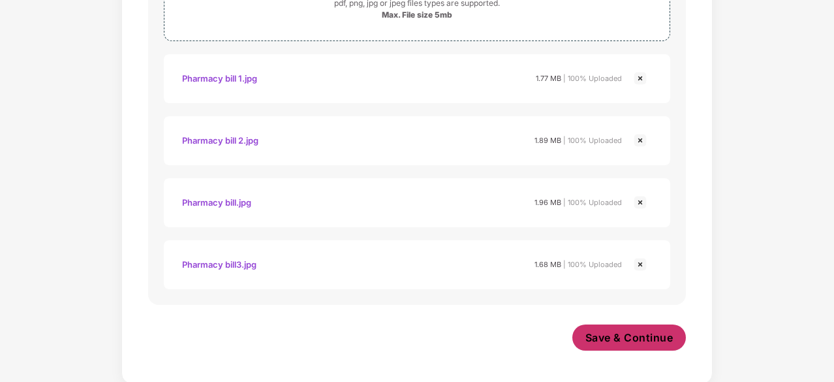
click at [634, 333] on span "Save & Continue" at bounding box center [630, 337] width 88 height 14
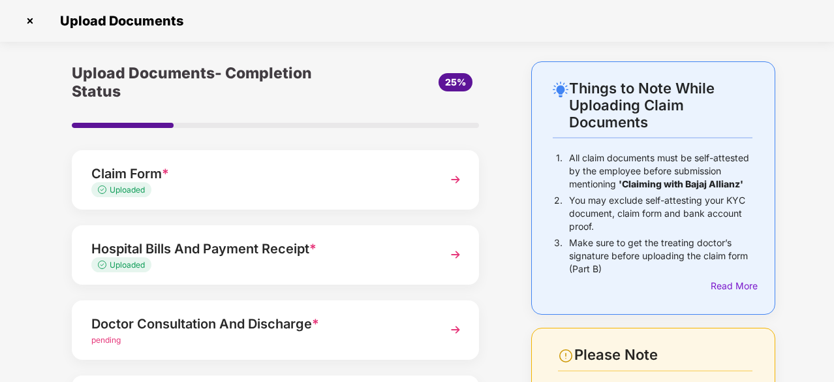
click at [44, 304] on div "Upload Documents- Completion Status 25% Claim Form * Uploaded Hospital Bills An…" at bounding box center [275, 328] width 473 height 534
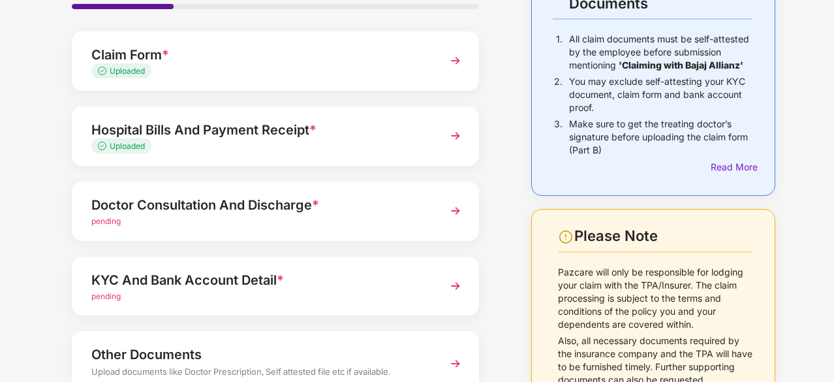
scroll to position [131, 0]
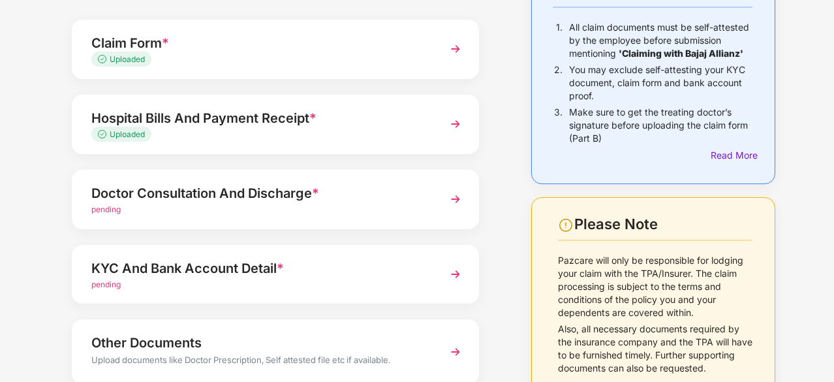
click at [460, 195] on img at bounding box center [456, 199] width 24 height 24
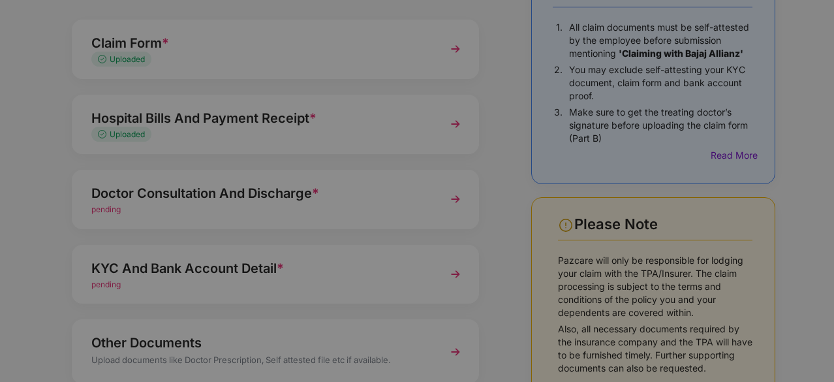
scroll to position [0, 0]
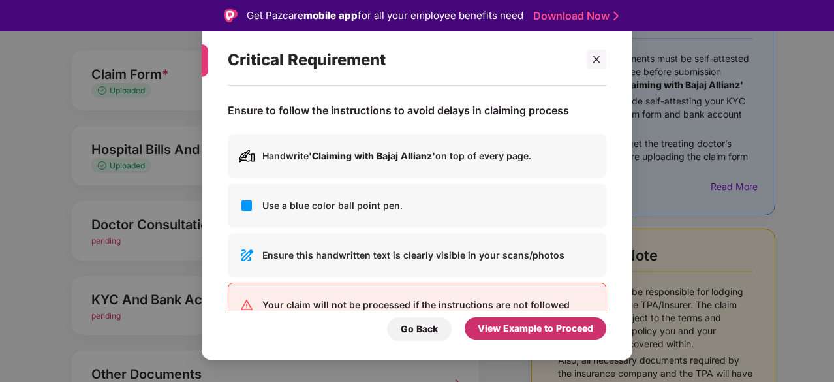
click at [516, 330] on div "View Example to Proceed" at bounding box center [536, 328] width 116 height 14
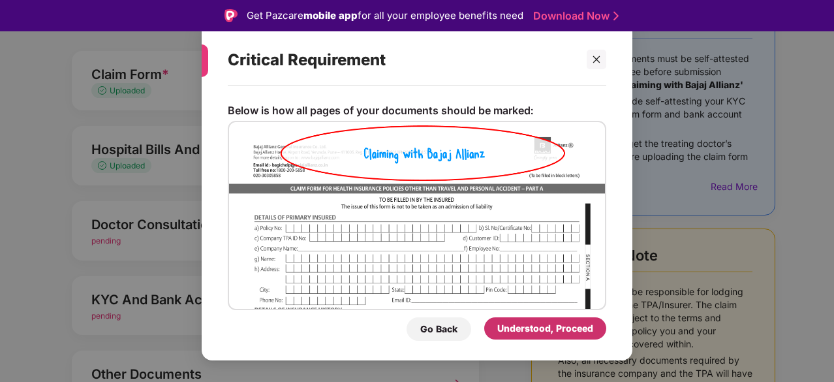
click at [516, 330] on div "Understood, Proceed" at bounding box center [545, 328] width 96 height 14
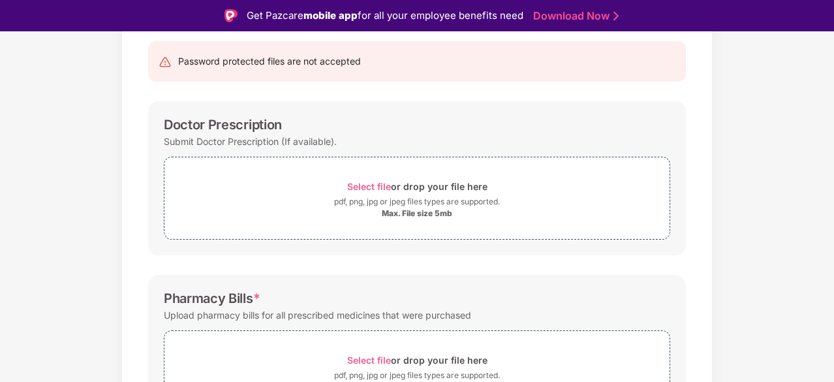
scroll to position [69, 0]
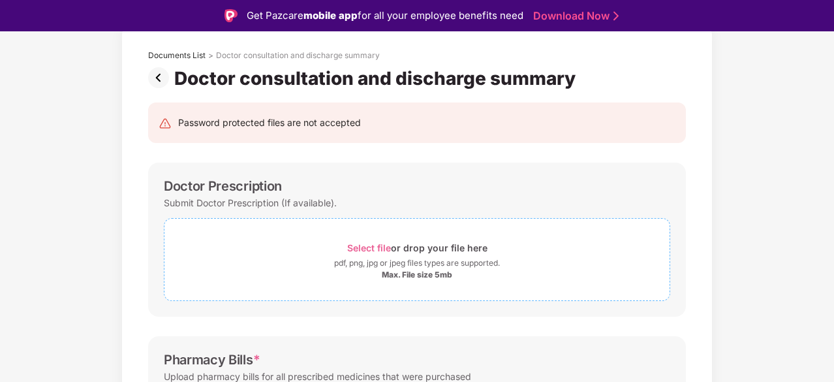
click at [365, 242] on span "Select file" at bounding box center [369, 247] width 44 height 11
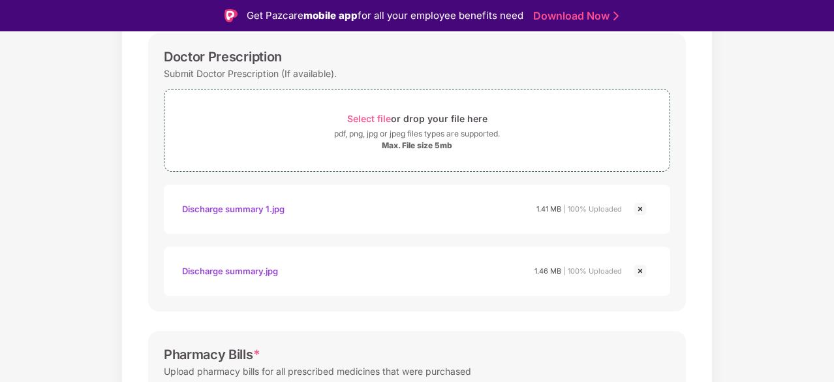
scroll to position [200, 0]
click at [751, 274] on div "Documents List > Doctor consultation and discharge summary Doctor consultation …" at bounding box center [417, 321] width 834 height 856
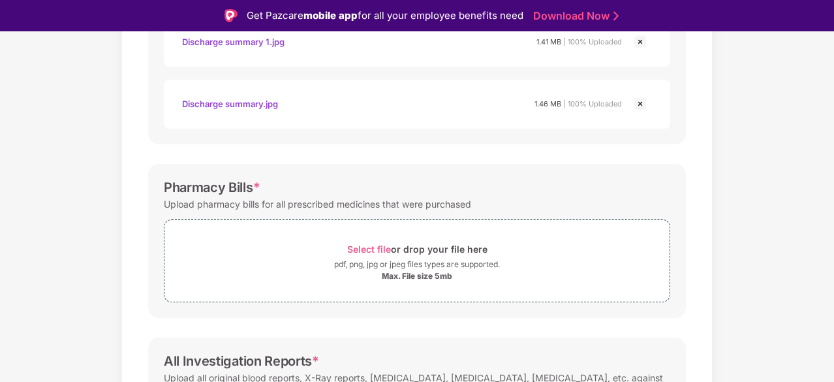
scroll to position [409, 0]
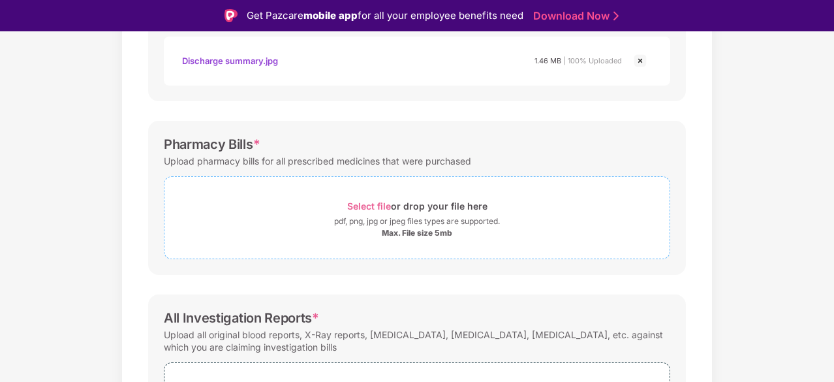
click at [360, 203] on span "Select file" at bounding box center [369, 205] width 44 height 11
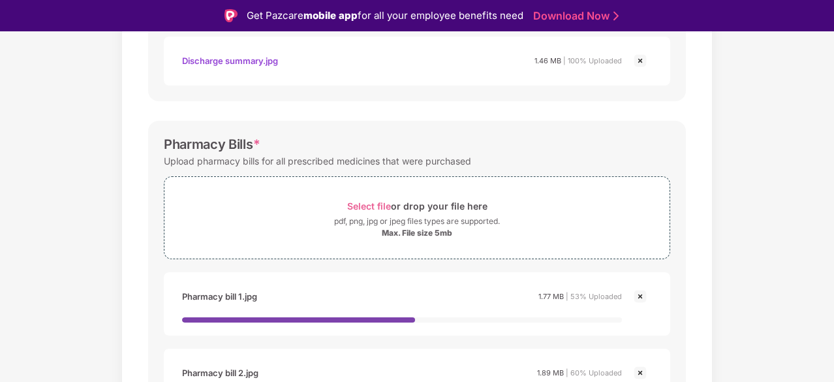
click at [756, 272] on div "Documents List > Doctor consultation and discharge summary Doctor consultation …" at bounding box center [417, 264] width 834 height 1161
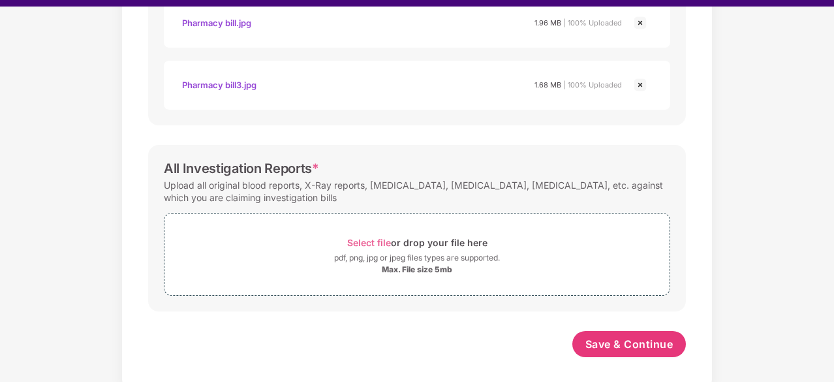
scroll to position [26, 0]
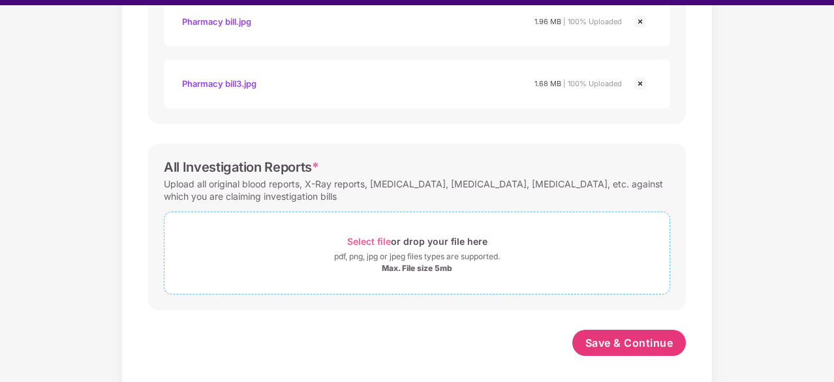
click at [371, 238] on span "Select file" at bounding box center [369, 241] width 44 height 11
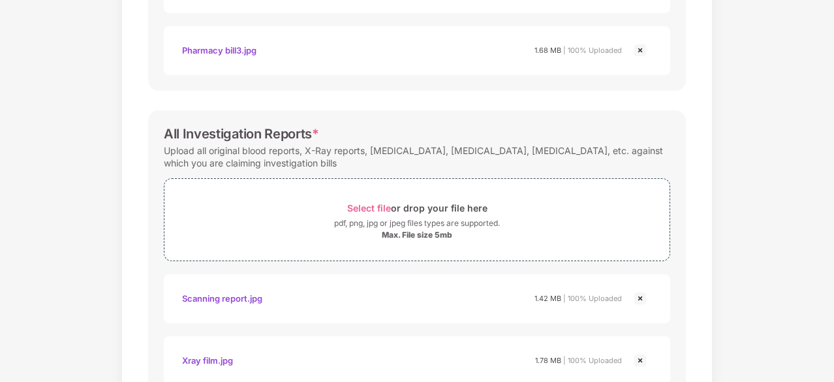
scroll to position [905, 0]
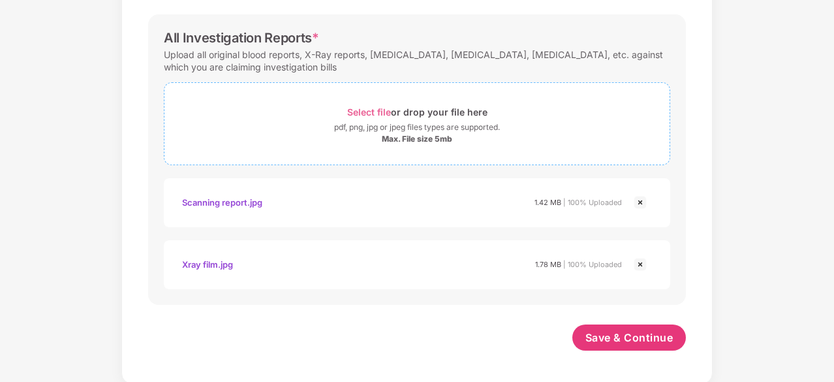
click at [368, 110] on span "Select file" at bounding box center [369, 111] width 44 height 11
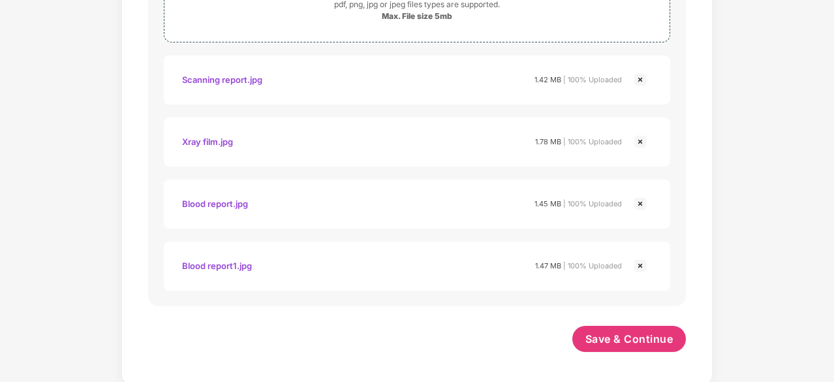
scroll to position [1030, 0]
click at [649, 338] on span "Save & Continue" at bounding box center [630, 337] width 88 height 14
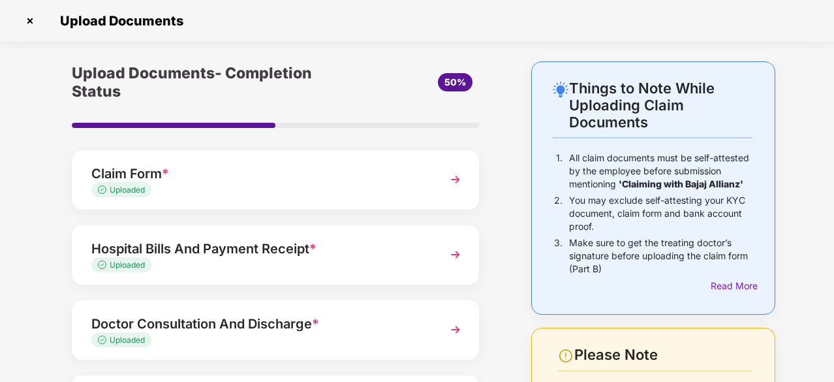
click at [41, 290] on div "Upload Documents- Completion Status 50% Claim Form * Uploaded Hospital Bills An…" at bounding box center [275, 328] width 473 height 534
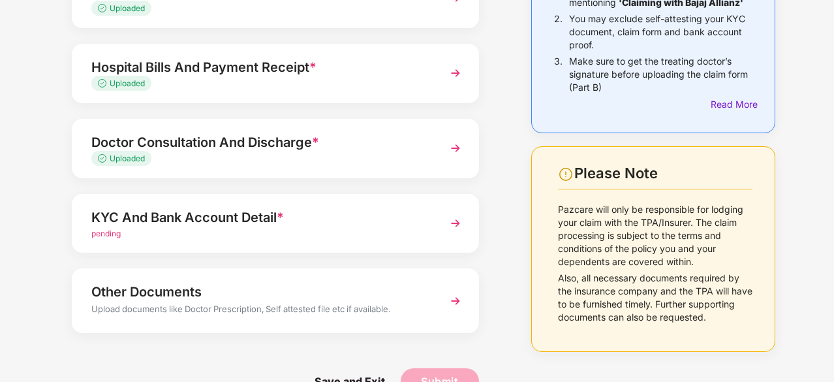
scroll to position [213, 0]
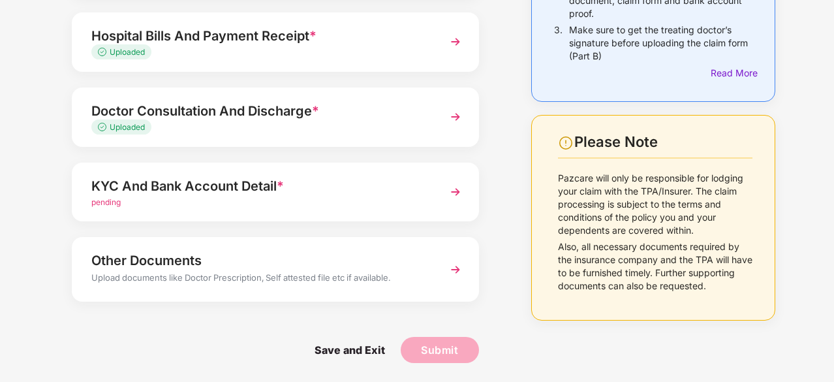
click at [456, 191] on img at bounding box center [456, 192] width 24 height 24
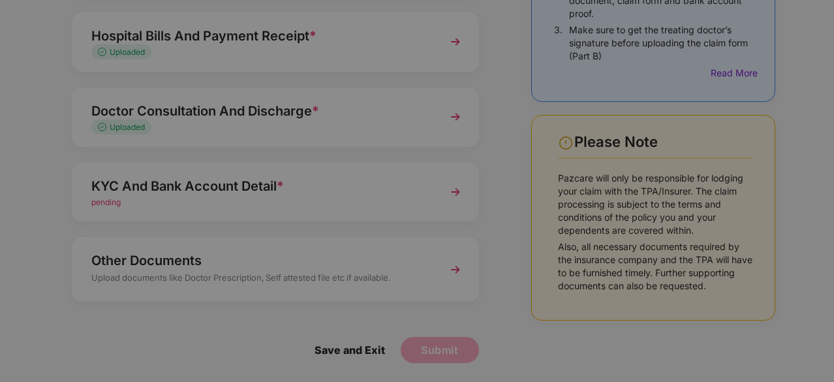
scroll to position [0, 0]
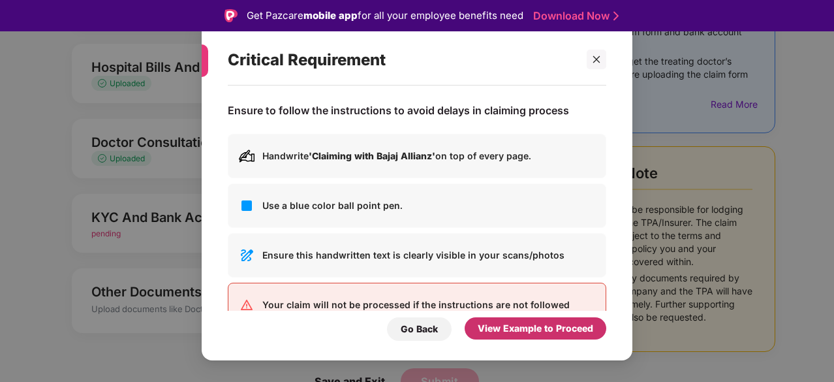
click at [511, 322] on div "View Example to Proceed" at bounding box center [536, 328] width 116 height 14
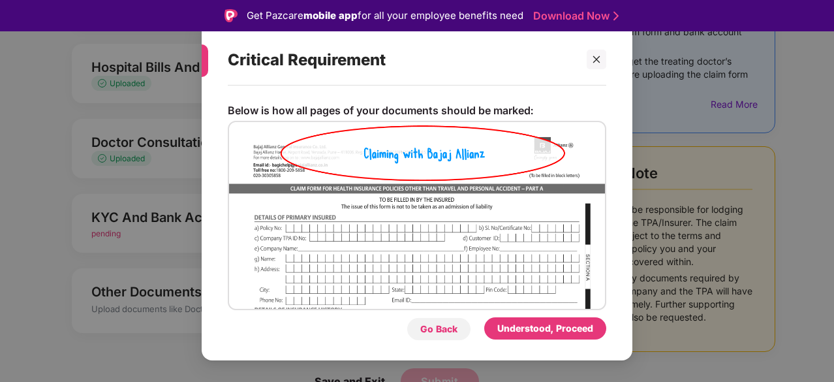
click at [430, 328] on div "Go Back" at bounding box center [438, 329] width 37 height 14
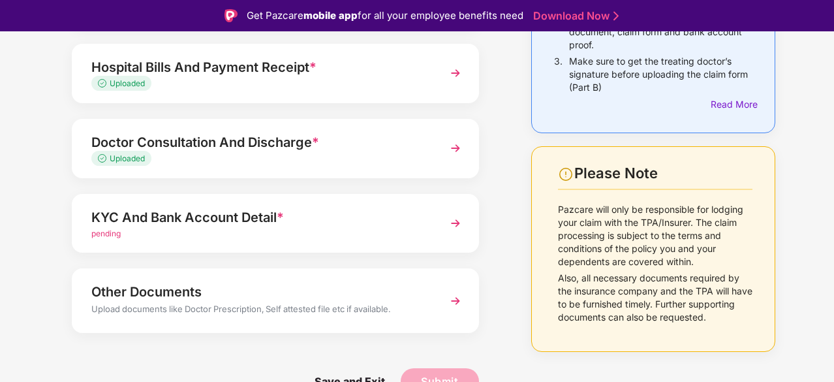
click at [456, 219] on img at bounding box center [456, 224] width 24 height 24
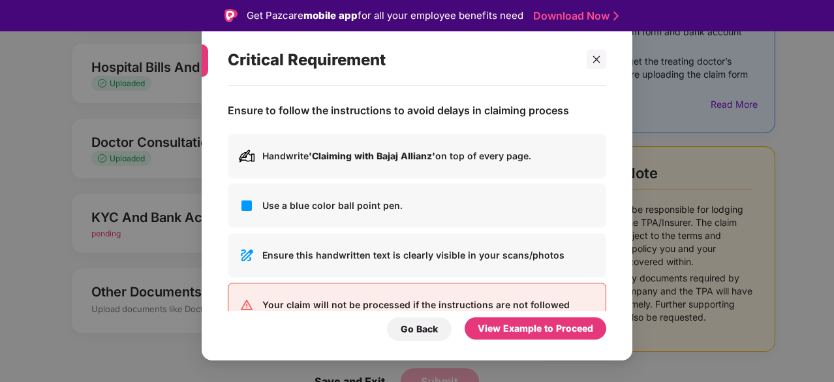
click at [615, 226] on div "Ensure to follow the instructions to avoid delays in claiming process Handwrite…" at bounding box center [417, 217] width 431 height 262
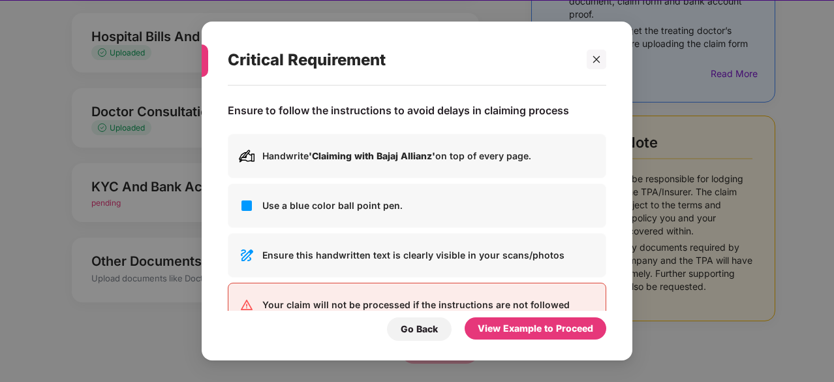
scroll to position [31, 0]
click at [427, 328] on div "Go Back" at bounding box center [419, 329] width 37 height 14
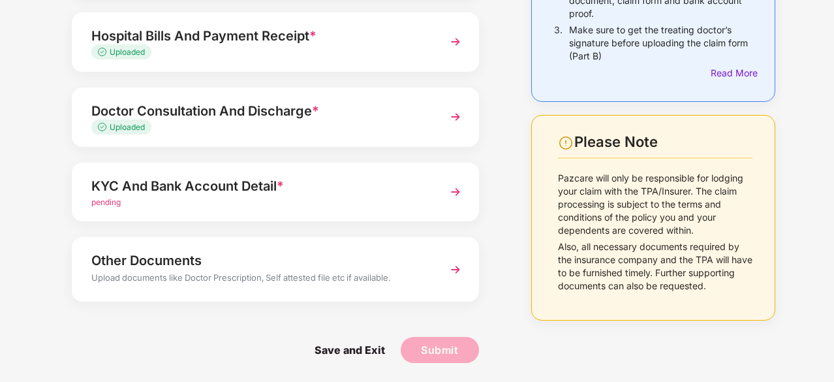
click at [106, 203] on span "pending" at bounding box center [105, 202] width 29 height 10
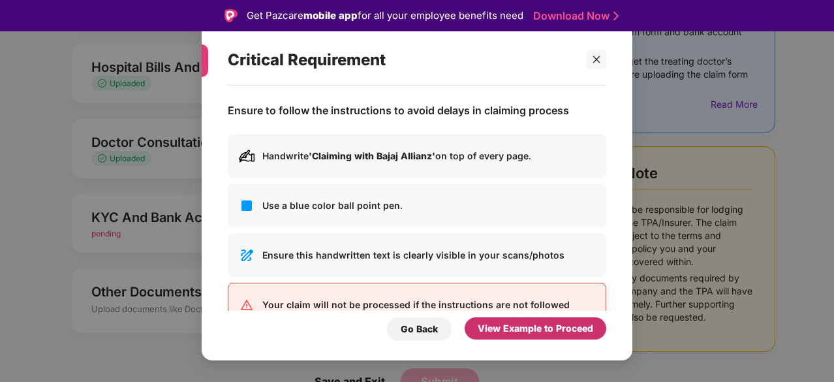
click at [529, 330] on div "View Example to Proceed" at bounding box center [536, 328] width 116 height 14
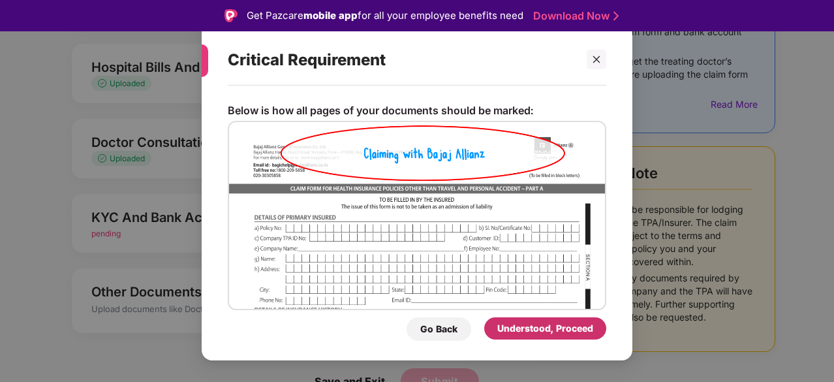
click at [529, 330] on div "Understood, Proceed" at bounding box center [545, 328] width 96 height 14
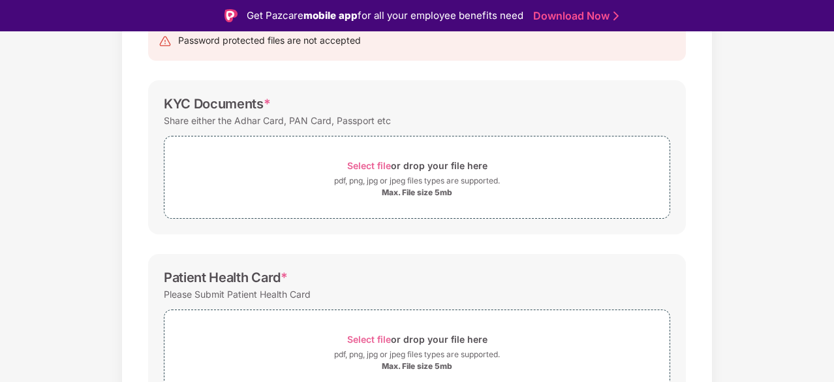
click at [763, 235] on div "Documents List > KYC and Bank Account Detail KYC and Bank Account Detail Passwo…" at bounding box center [417, 300] width 834 height 719
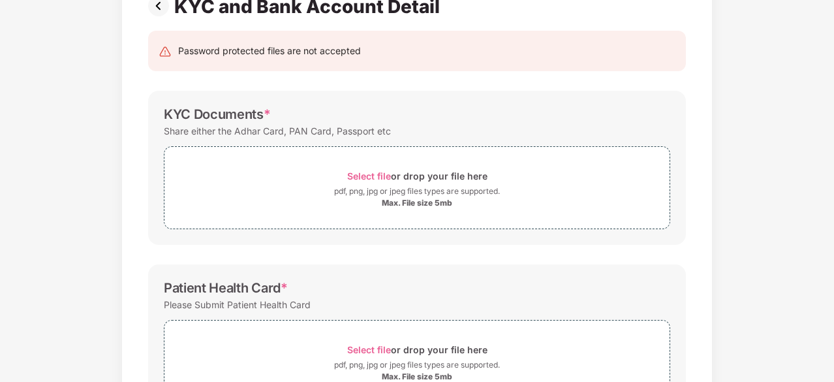
scroll to position [136, 0]
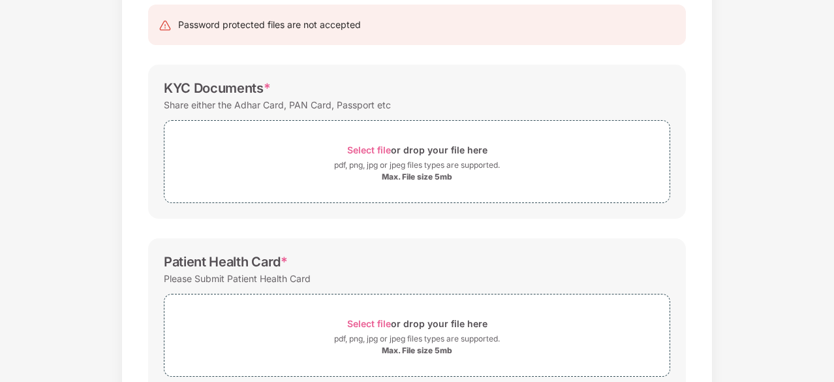
click at [782, 177] on div "Documents List > KYC and Bank Account Detail KYC and Bank Account Detail Passwo…" at bounding box center [417, 285] width 834 height 719
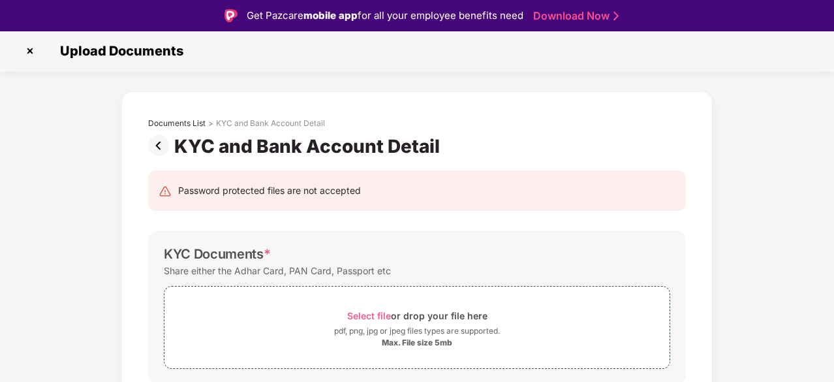
scroll to position [0, 0]
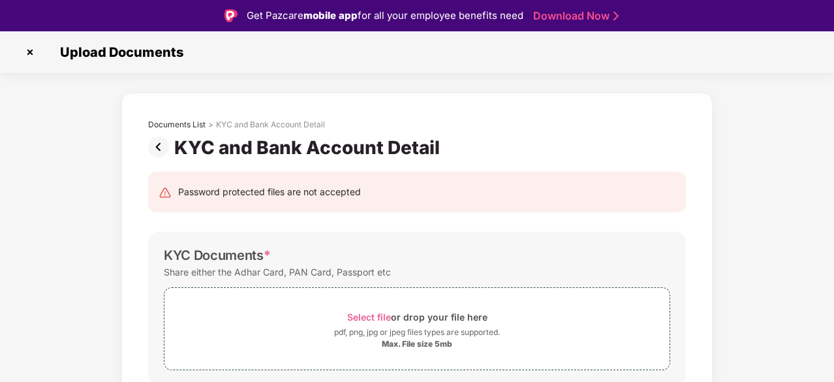
click at [32, 52] on img at bounding box center [30, 52] width 21 height 21
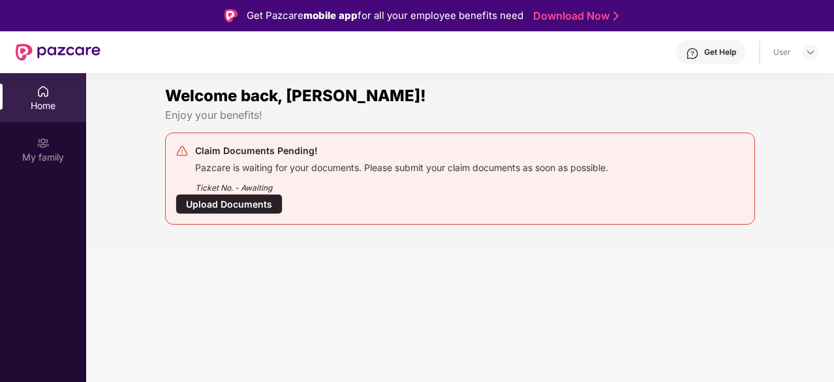
click at [334, 175] on div "Ticket No. - Awaiting" at bounding box center [401, 184] width 413 height 20
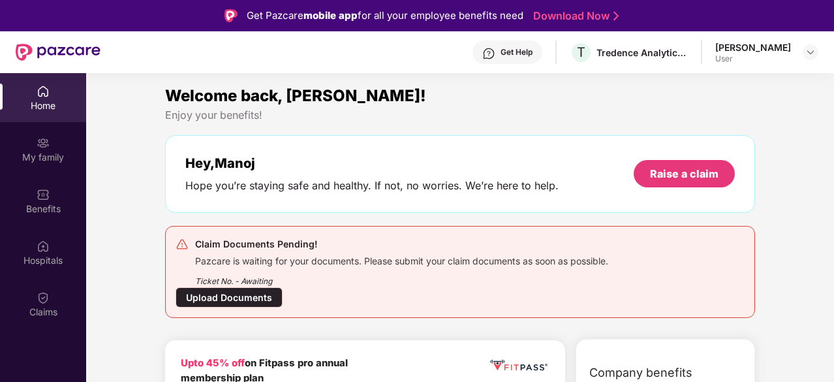
click at [228, 296] on div "Upload Documents" at bounding box center [229, 297] width 107 height 20
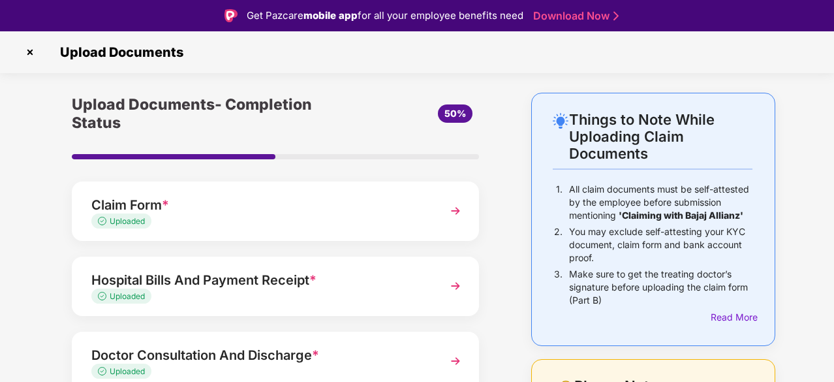
click at [23, 275] on div "Things to Note While Uploading Claim Documents 1. All claim documents must be s…" at bounding box center [417, 360] width 834 height 534
click at [31, 52] on img at bounding box center [30, 52] width 21 height 21
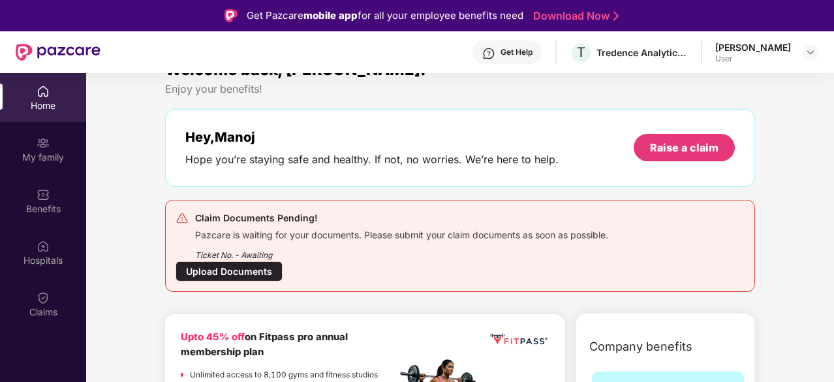
scroll to position [52, 0]
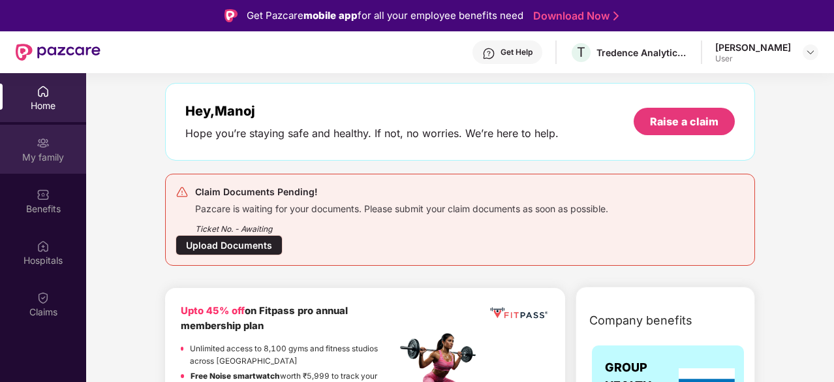
click at [50, 161] on div "My family" at bounding box center [43, 157] width 86 height 13
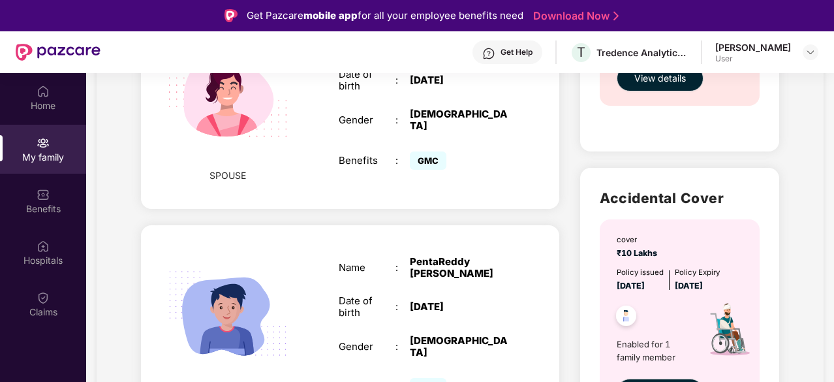
scroll to position [731, 0]
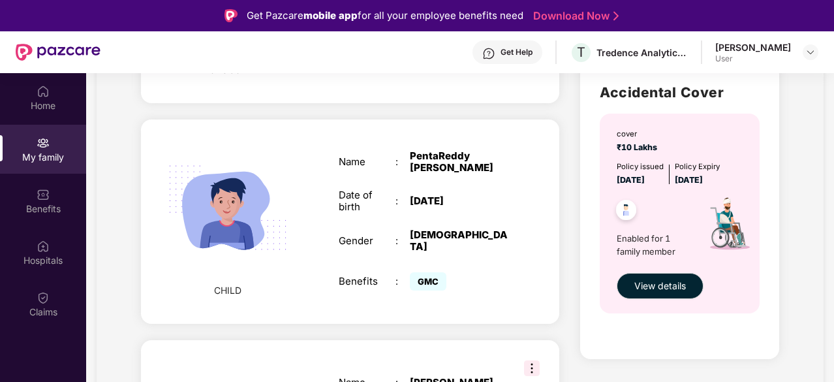
click at [310, 219] on div "CHILD Name : PentaReddy Manvith Reddy Date of birth : 16 Feb 2024 Gender : MALE…" at bounding box center [350, 221] width 418 height 204
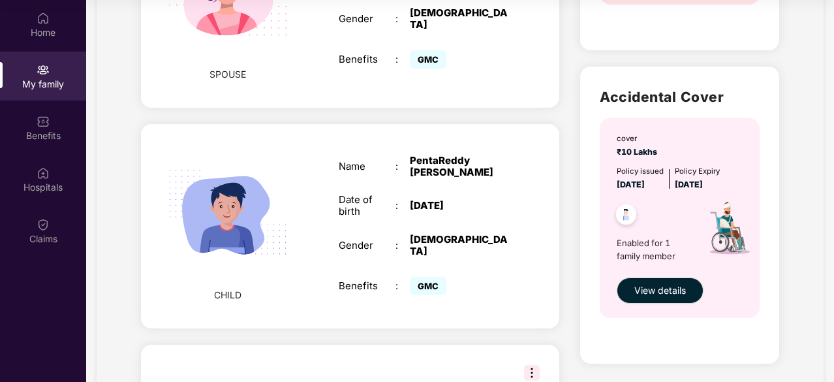
scroll to position [653, 0]
click at [426, 206] on div "16 Feb 2024" at bounding box center [459, 206] width 99 height 12
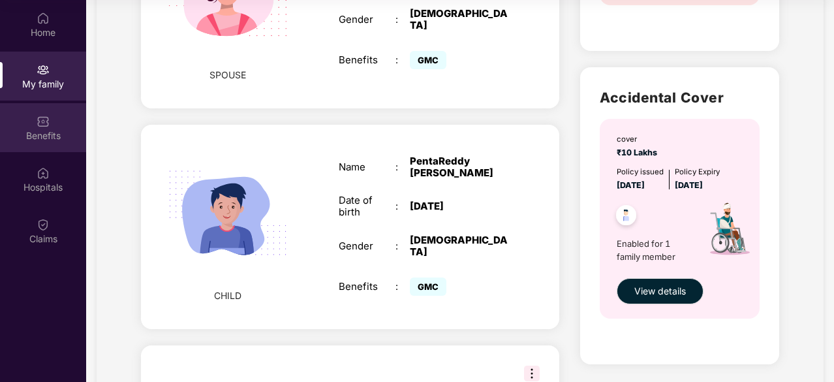
click at [42, 134] on div "Benefits" at bounding box center [43, 135] width 86 height 13
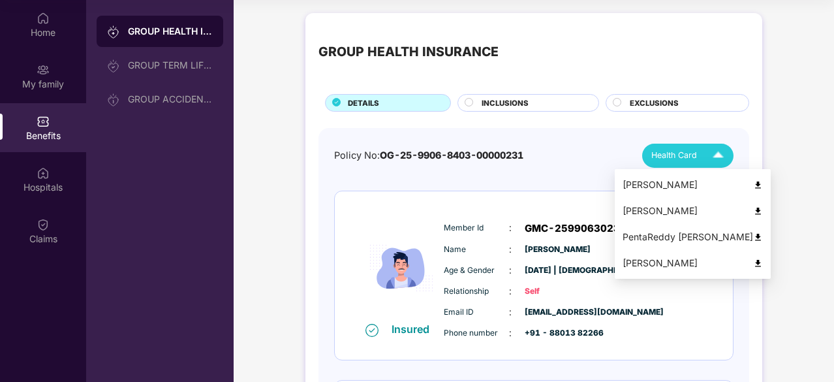
click at [719, 155] on img at bounding box center [718, 155] width 23 height 23
click at [753, 234] on img at bounding box center [758, 237] width 10 height 10
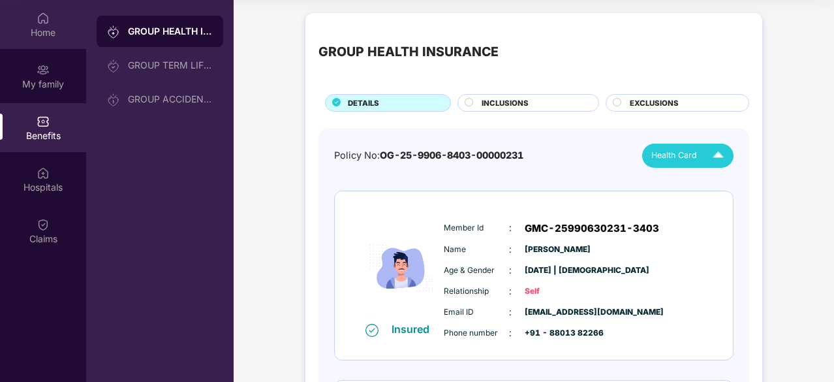
click at [41, 22] on img at bounding box center [43, 18] width 13 height 13
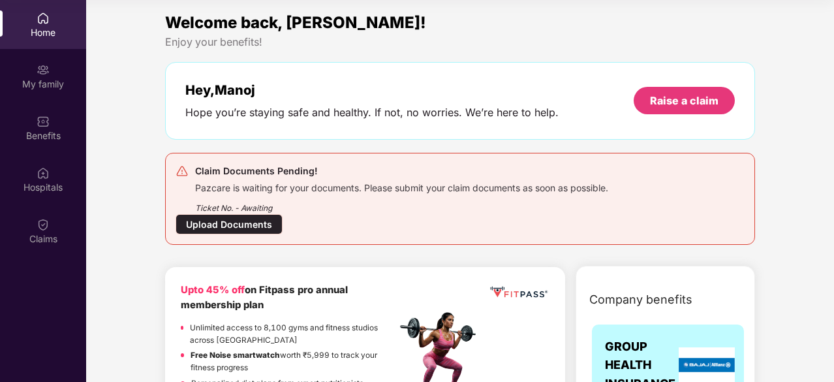
click at [387, 170] on div "Claim Documents Pending!" at bounding box center [401, 171] width 413 height 16
click at [236, 227] on div "Upload Documents" at bounding box center [229, 224] width 107 height 20
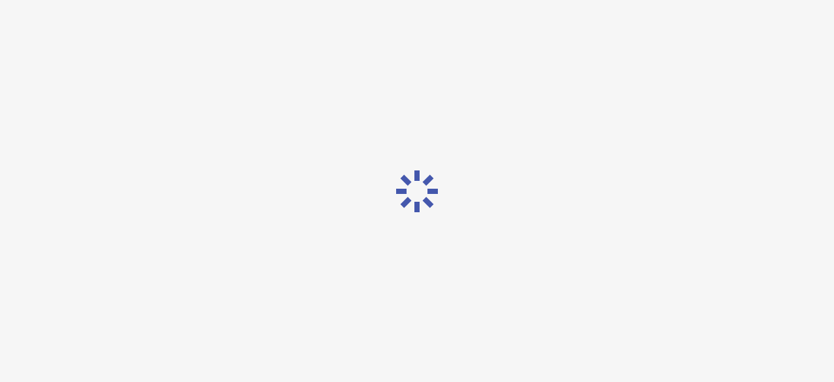
scroll to position [31, 0]
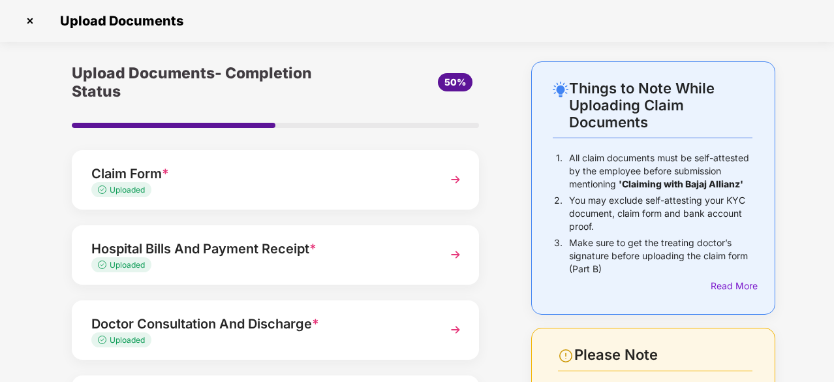
click at [39, 256] on div "Upload Documents- Completion Status 50% Claim Form * Uploaded Hospital Bills An…" at bounding box center [275, 328] width 473 height 534
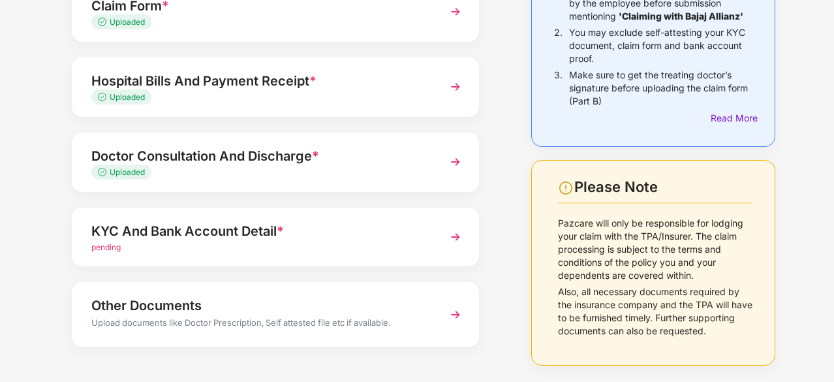
scroll to position [213, 0]
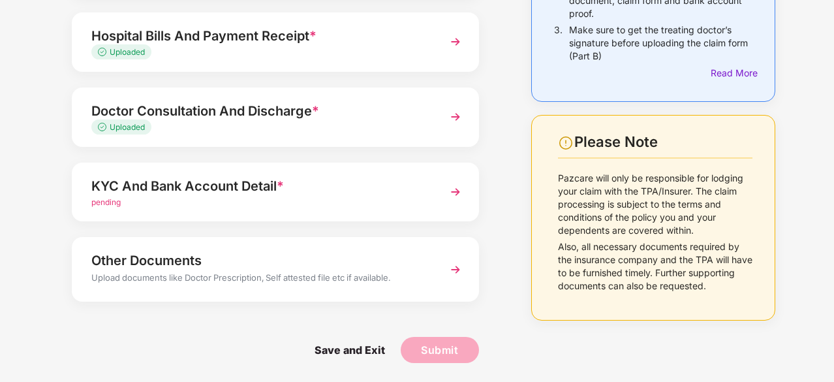
click at [454, 190] on img at bounding box center [456, 192] width 24 height 24
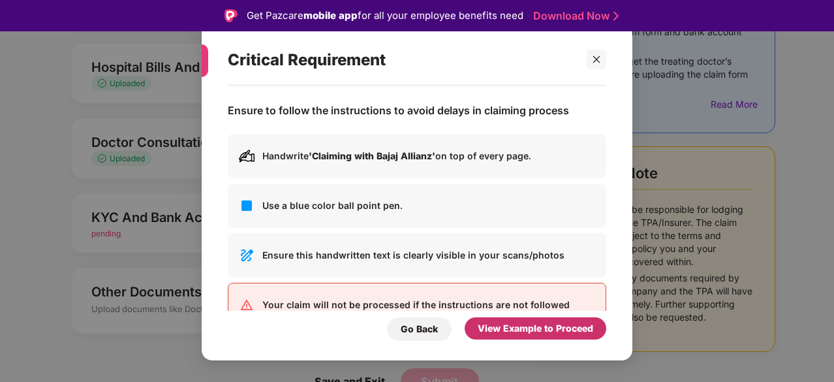
click at [515, 326] on div "View Example to Proceed" at bounding box center [536, 328] width 116 height 14
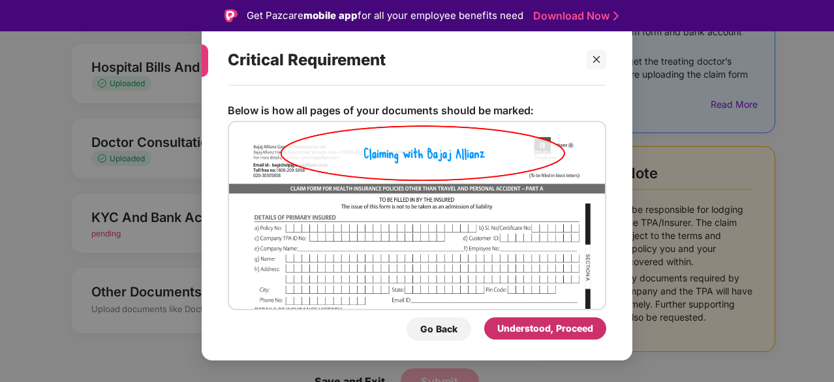
click at [515, 326] on div "Understood, Proceed" at bounding box center [545, 328] width 96 height 14
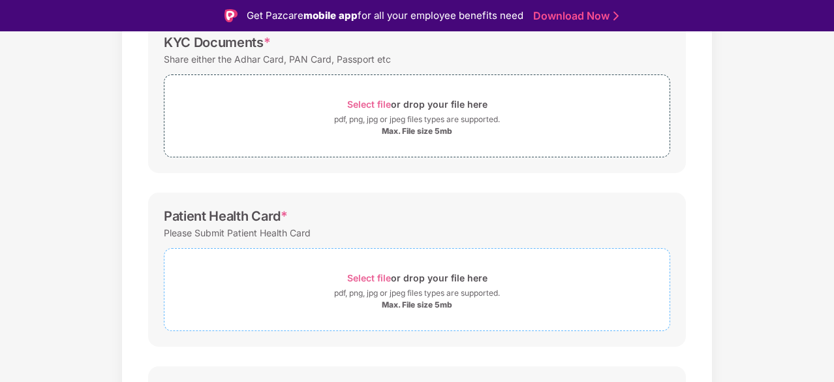
click at [369, 275] on span "Select file" at bounding box center [369, 277] width 44 height 11
click at [738, 268] on div "Documents List > KYC and Bank Account Detail KYC and Bank Account Detail Passwo…" at bounding box center [417, 278] width 834 height 796
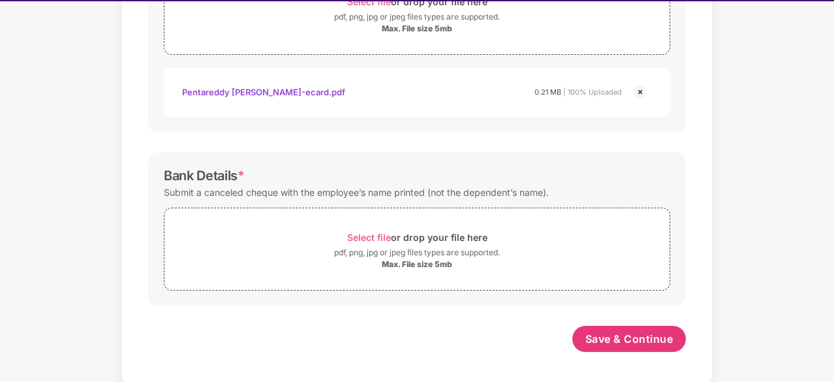
scroll to position [31, 0]
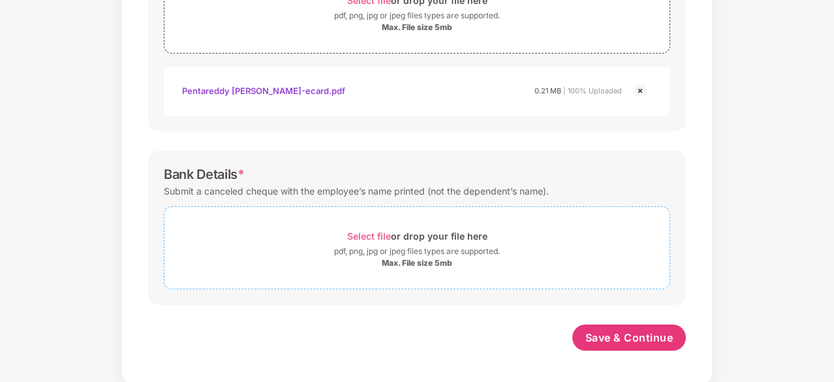
click at [362, 235] on span "Select file" at bounding box center [369, 235] width 44 height 11
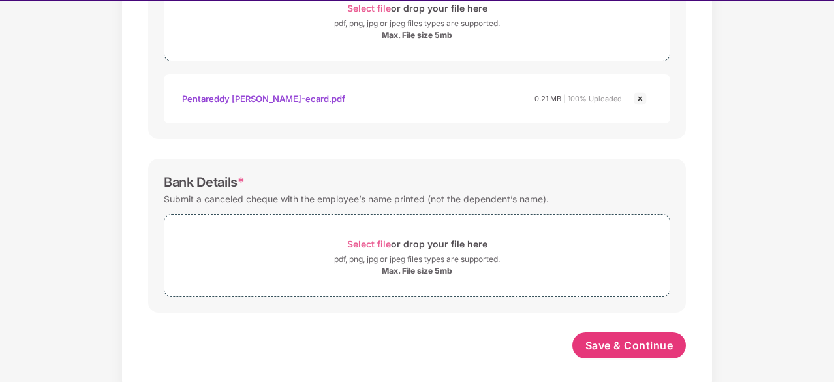
scroll to position [459, 0]
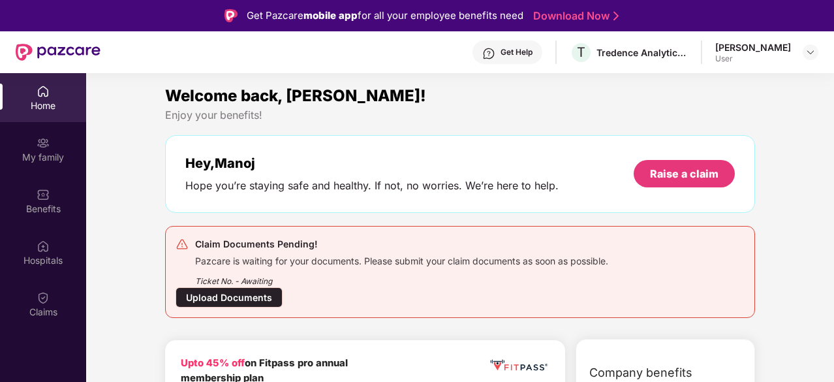
click at [219, 271] on div "Ticket No. - Awaiting" at bounding box center [401, 277] width 413 height 20
click at [200, 296] on div "Upload Documents" at bounding box center [229, 297] width 107 height 20
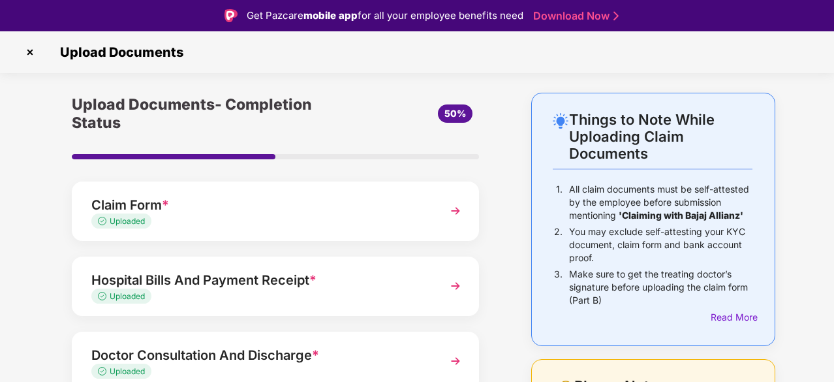
click at [25, 313] on div "Things to Note While Uploading Claim Documents 1. All claim documents must be s…" at bounding box center [417, 360] width 834 height 534
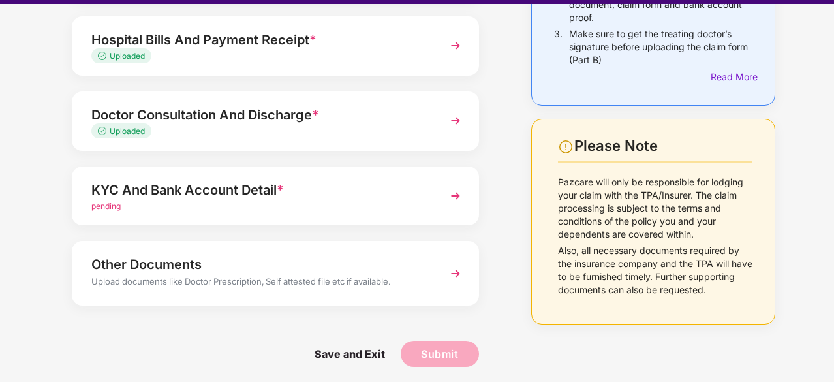
scroll to position [31, 0]
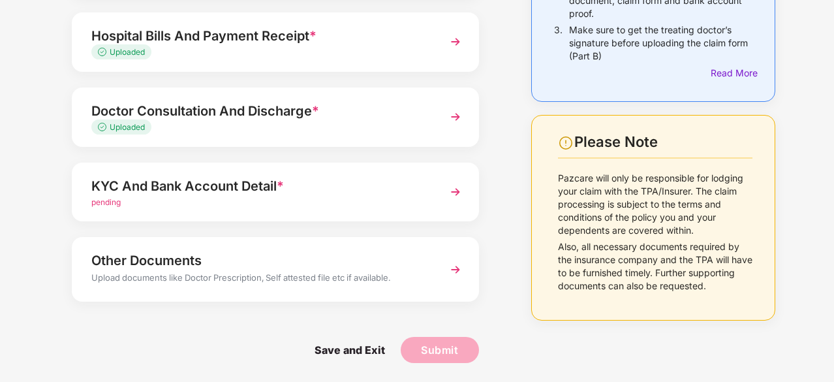
click at [458, 193] on img at bounding box center [456, 192] width 24 height 24
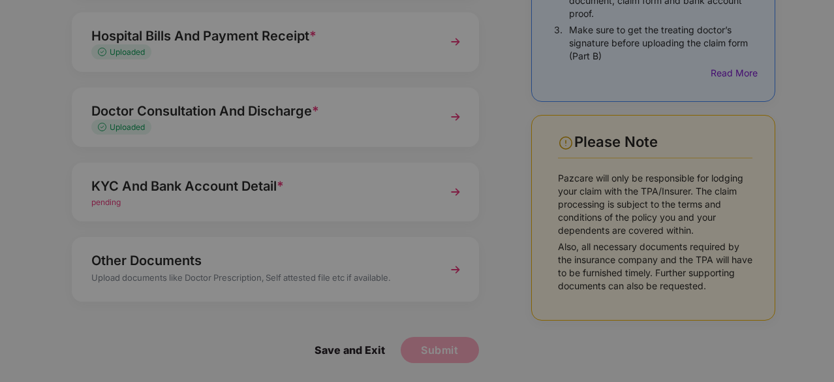
scroll to position [0, 0]
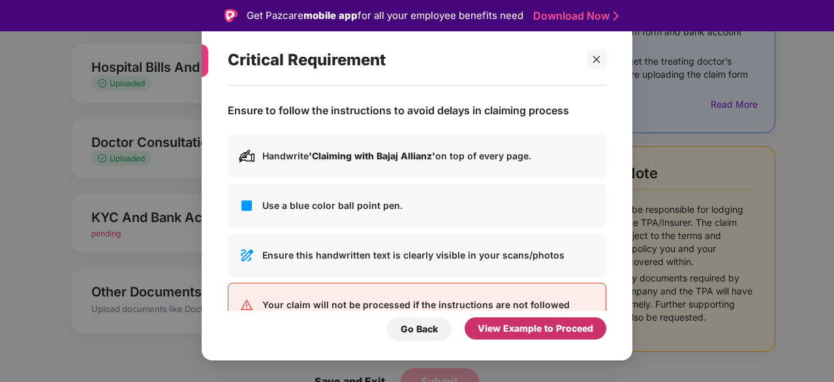
click at [513, 323] on div "View Example to Proceed" at bounding box center [536, 328] width 116 height 14
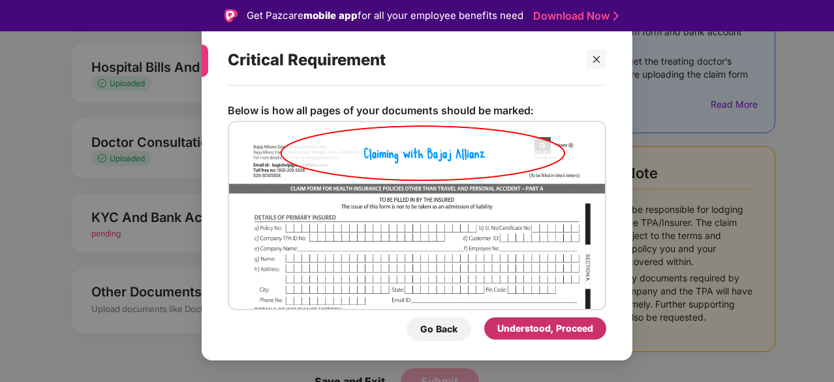
click at [513, 323] on div "Understood, Proceed" at bounding box center [545, 328] width 96 height 14
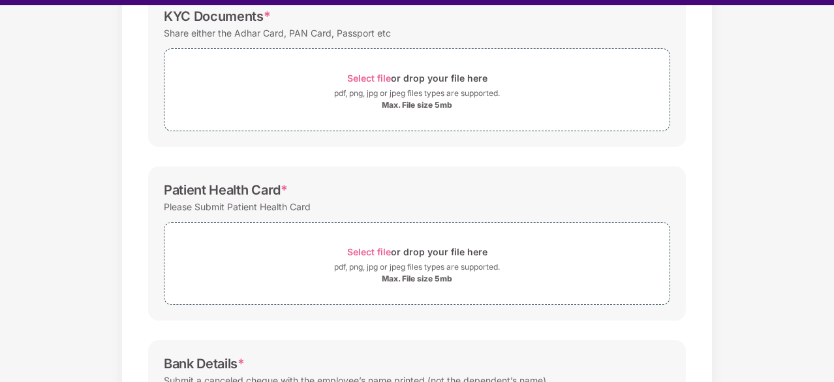
scroll to position [31, 0]
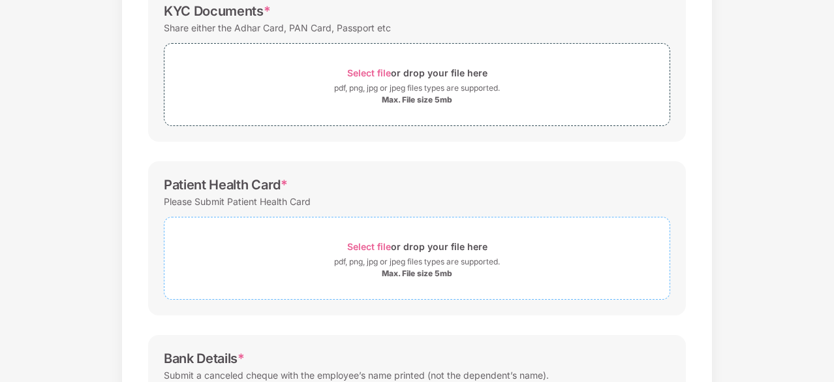
click at [366, 241] on span "Select file" at bounding box center [369, 246] width 44 height 11
click at [773, 206] on div "Documents List > KYC and Bank Account Detail KYC and Bank Account Detail Passwo…" at bounding box center [417, 208] width 834 height 719
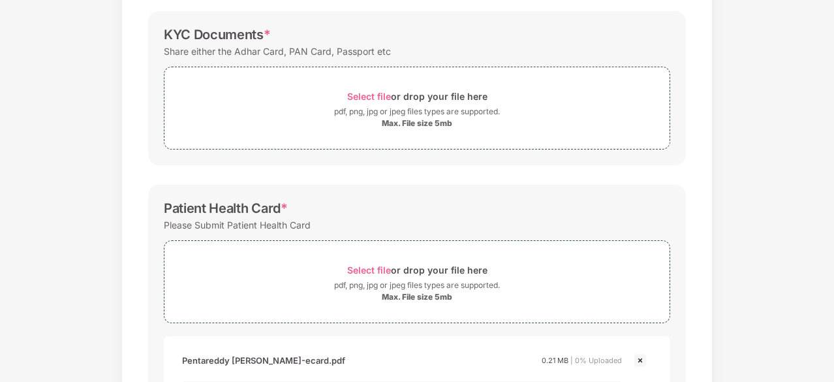
scroll to position [187, 0]
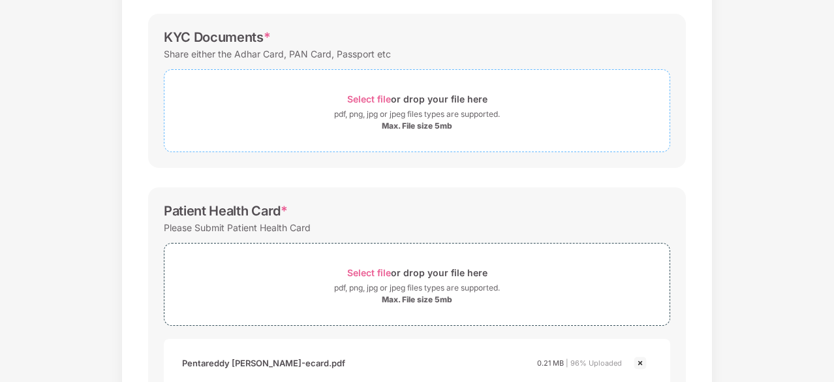
click at [364, 93] on span "Select file" at bounding box center [369, 98] width 44 height 11
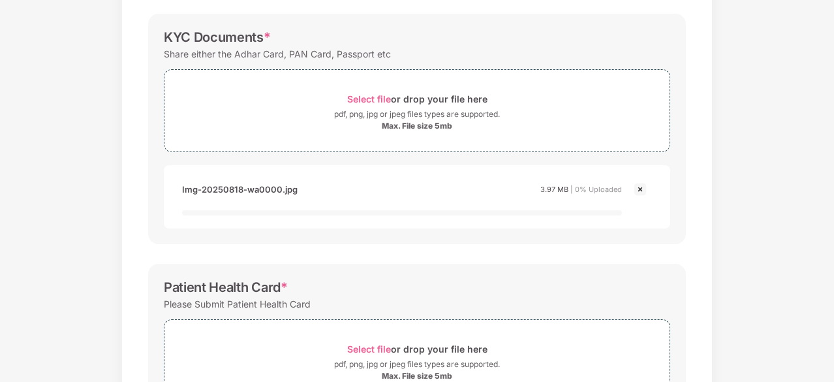
click at [753, 253] on div "Documents List > KYC and Bank Account Detail KYC and Bank Account Detail Passwo…" at bounding box center [417, 304] width 834 height 858
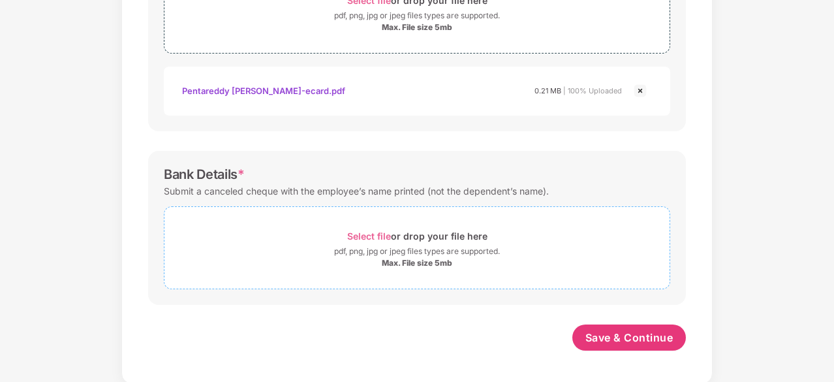
scroll to position [521, 0]
